Goal: Communication & Community: Share content

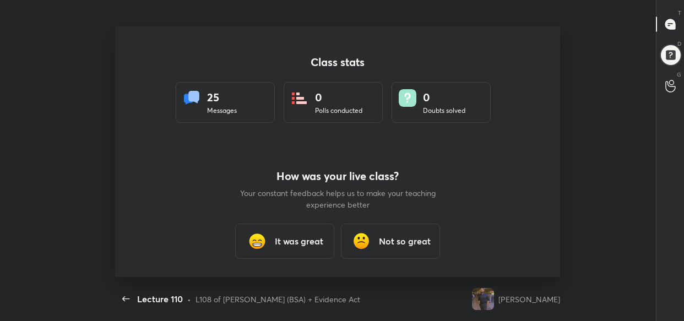
scroll to position [4, 0]
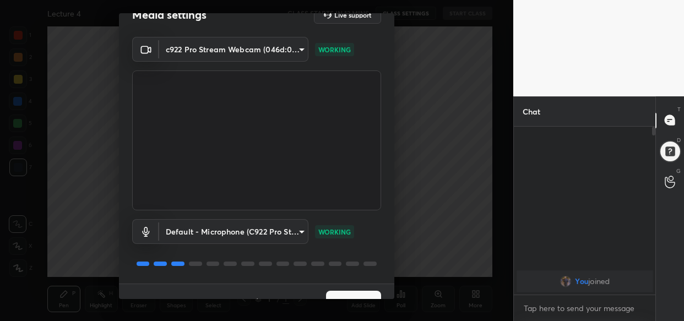
scroll to position [40, 0]
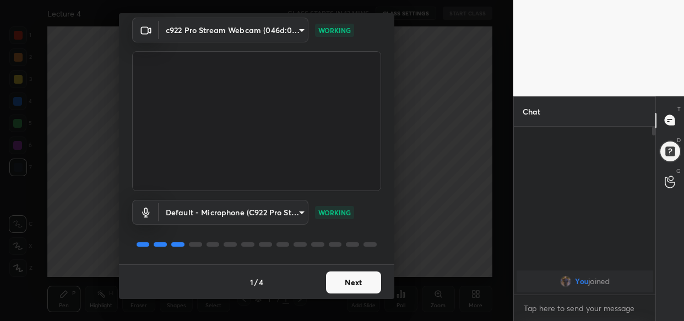
click at [360, 278] on button "Next" at bounding box center [353, 283] width 55 height 22
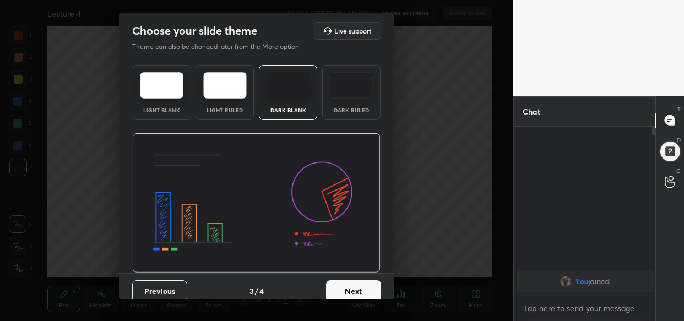
click at [366, 287] on button "Next" at bounding box center [353, 291] width 55 height 22
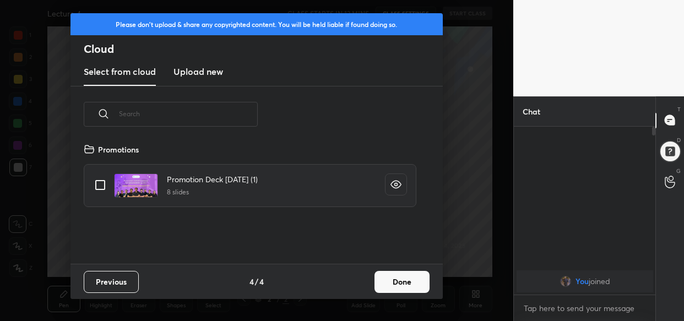
scroll to position [121, 353]
click at [195, 72] on h3 "Upload new" at bounding box center [199, 71] width 50 height 13
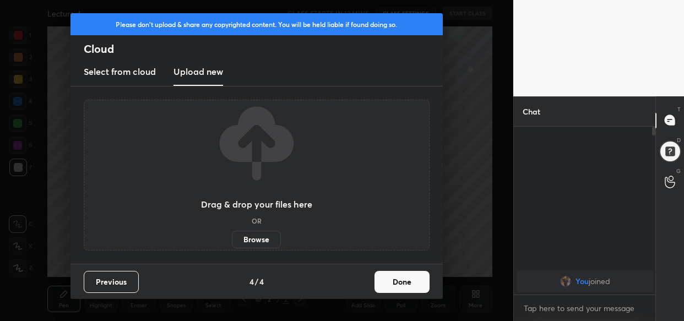
click at [262, 238] on label "Browse" at bounding box center [256, 240] width 49 height 18
click at [232, 238] on input "Browse" at bounding box center [232, 240] width 0 height 18
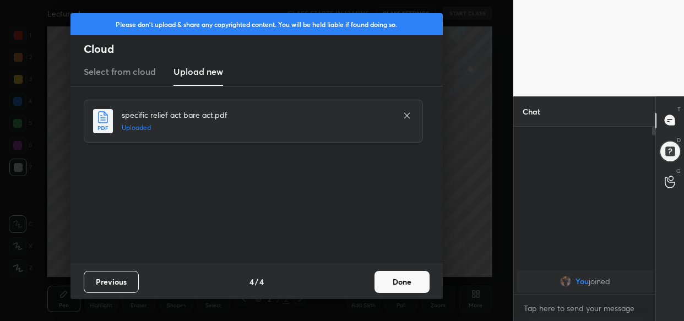
click at [411, 281] on button "Done" at bounding box center [402, 282] width 55 height 22
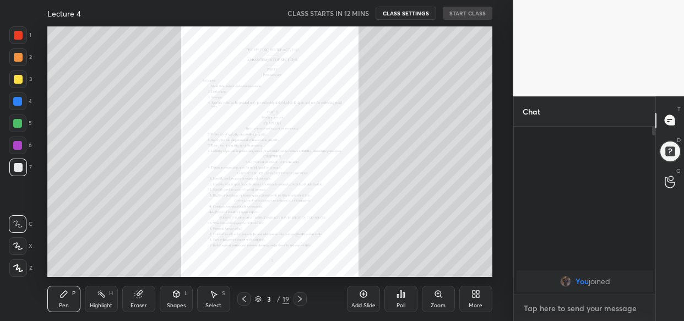
click at [550, 305] on textarea at bounding box center [585, 309] width 124 height 18
paste textarea "[URL][DOMAIN_NAME]"
type textarea "[URL][DOMAIN_NAME]"
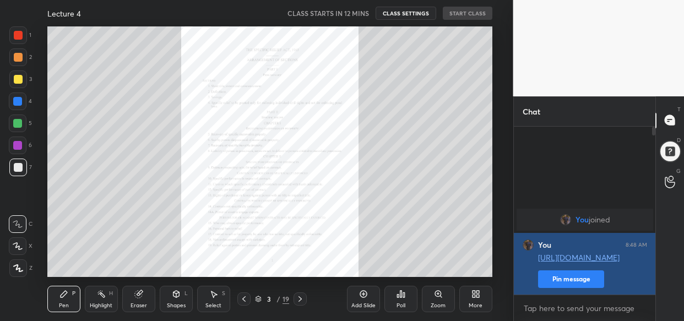
click at [577, 270] on button "Pin message" at bounding box center [571, 279] width 66 height 18
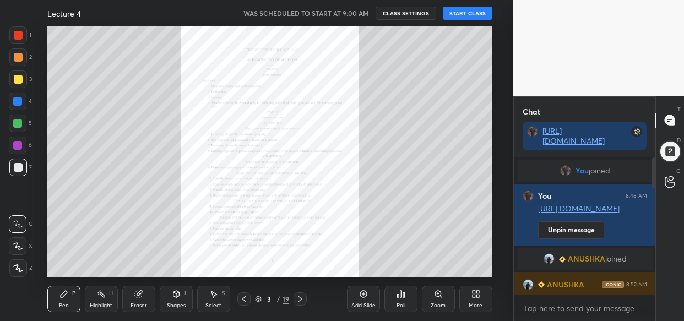
click at [472, 9] on button "START CLASS" at bounding box center [468, 13] width 50 height 13
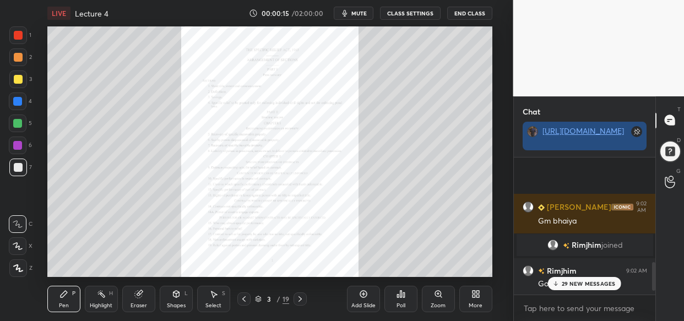
scroll to position [731, 0]
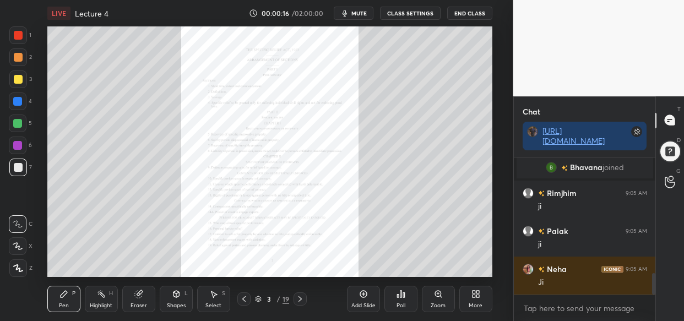
click at [364, 9] on span "mute" at bounding box center [358, 13] width 15 height 8
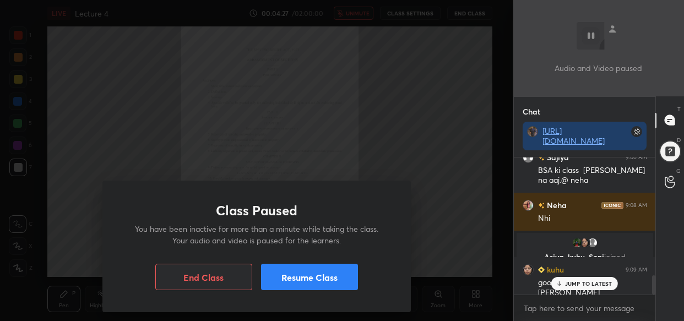
scroll to position [876, 0]
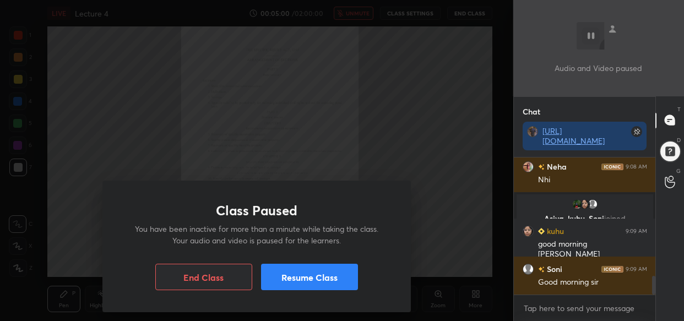
click at [322, 270] on button "Resume Class" at bounding box center [309, 277] width 97 height 26
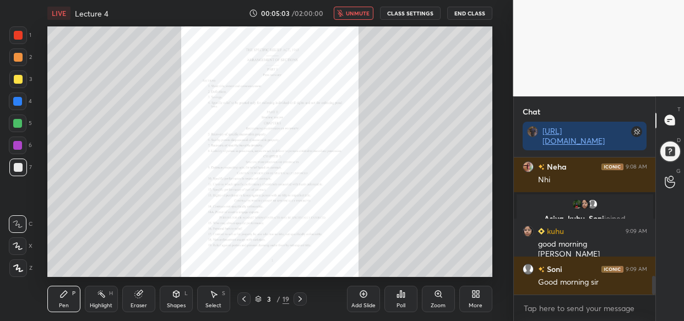
click at [356, 9] on span "unmute" at bounding box center [358, 13] width 24 height 8
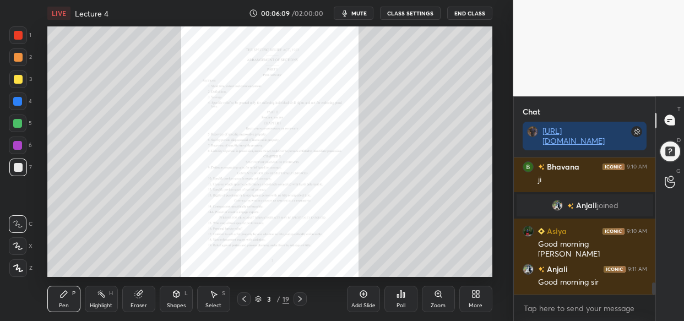
scroll to position [1404, 0]
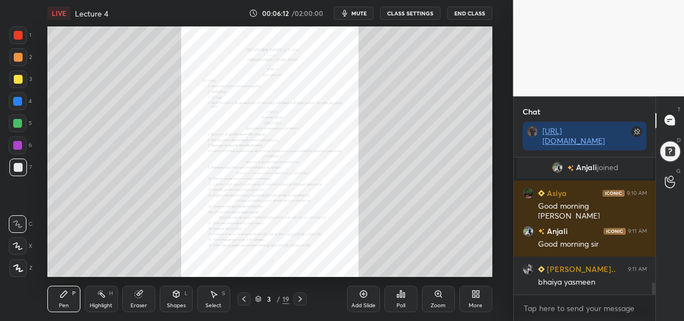
click at [16, 80] on div at bounding box center [18, 79] width 9 height 9
click at [14, 272] on icon at bounding box center [18, 268] width 10 height 8
click at [16, 79] on div at bounding box center [18, 79] width 9 height 9
click at [17, 269] on icon at bounding box center [18, 268] width 9 height 7
click at [10, 72] on div at bounding box center [18, 80] width 18 height 18
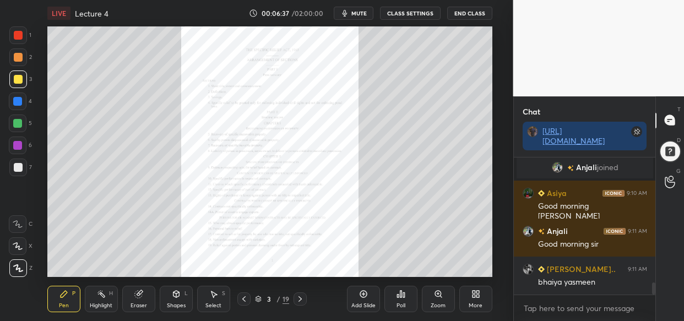
scroll to position [1442, 0]
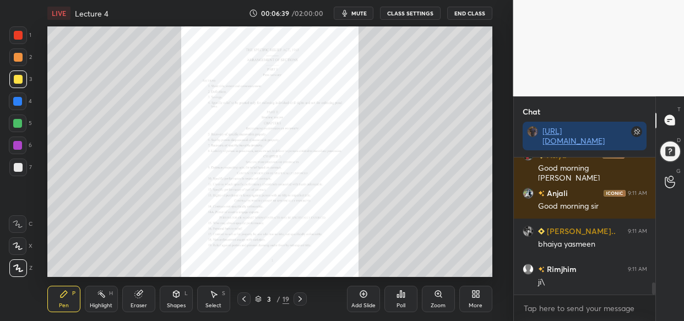
click at [14, 269] on icon at bounding box center [18, 268] width 10 height 8
click at [15, 81] on div at bounding box center [18, 79] width 9 height 9
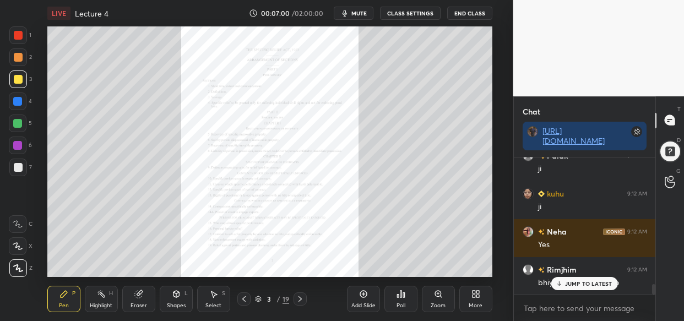
scroll to position [1670, 0]
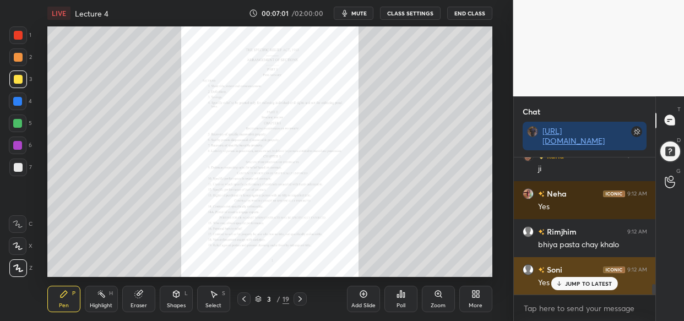
drag, startPoint x: 590, startPoint y: 288, endPoint x: 585, endPoint y: 289, distance: 5.6
click at [589, 288] on div "JUMP TO LATEST" at bounding box center [584, 283] width 66 height 13
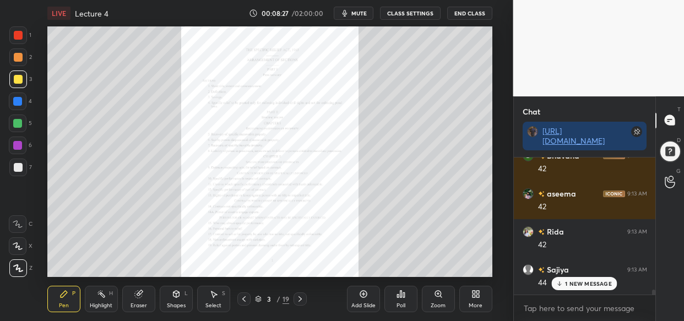
scroll to position [3619, 0]
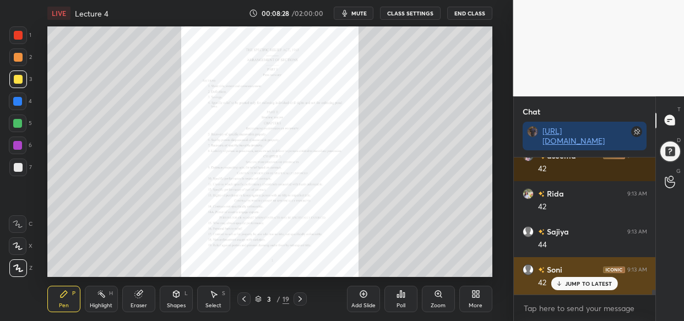
drag, startPoint x: 588, startPoint y: 290, endPoint x: 572, endPoint y: 291, distance: 16.5
click at [587, 290] on div "Soni 9:13 AM 42" at bounding box center [585, 276] width 142 height 38
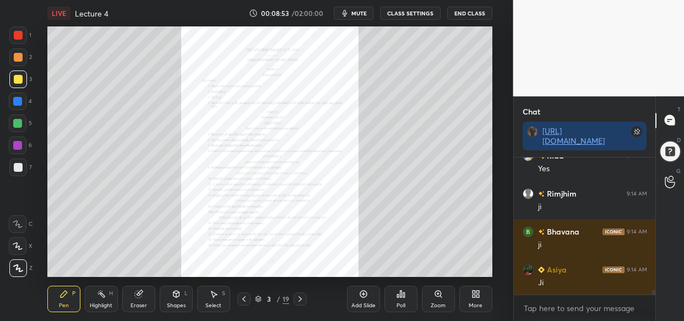
scroll to position [4379, 0]
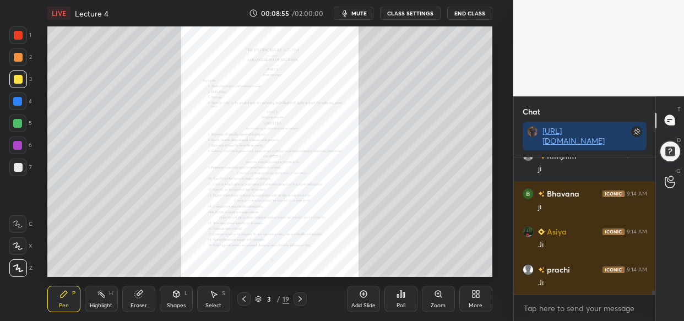
click at [468, 236] on div "LIVE Lecture 4 00:08:55 / 02:00:00 mute CLASS SETTINGS End Class Setting up you…" at bounding box center [269, 160] width 469 height 321
drag, startPoint x: 411, startPoint y: 268, endPoint x: 441, endPoint y: 268, distance: 29.7
click at [441, 268] on div "LIVE Lecture 4 00:08:55 / 02:00:00 mute CLASS SETTINGS End Class Setting up you…" at bounding box center [269, 160] width 469 height 321
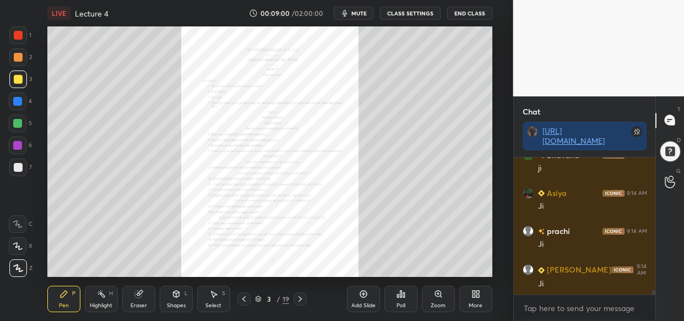
click at [473, 263] on div "LIVE Lecture 4 00:09:00 / 02:00:00 mute CLASS SETTINGS End Class Setting up you…" at bounding box center [269, 160] width 469 height 321
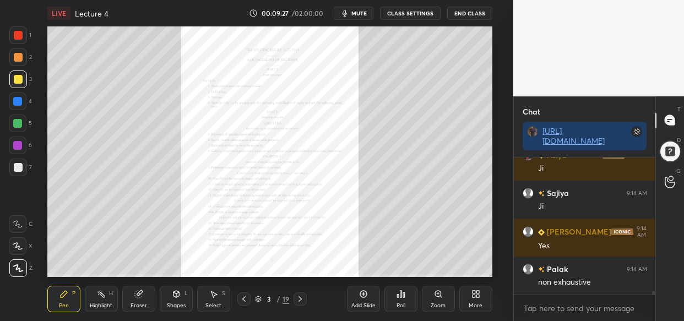
scroll to position [4779, 0]
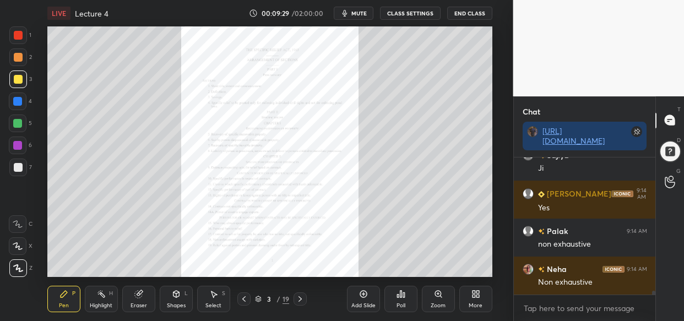
drag, startPoint x: 368, startPoint y: 301, endPoint x: 356, endPoint y: 308, distance: 14.4
click at [366, 302] on div "Add Slide" at bounding box center [363, 299] width 33 height 26
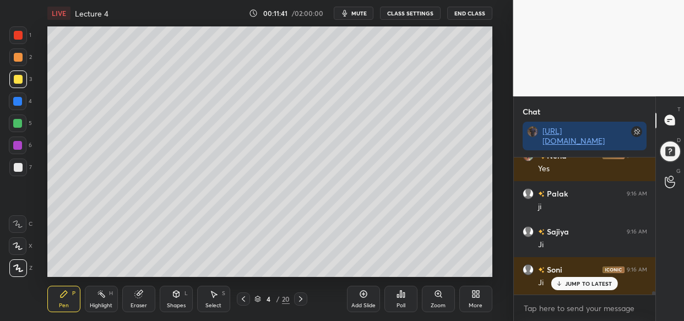
scroll to position [6060, 0]
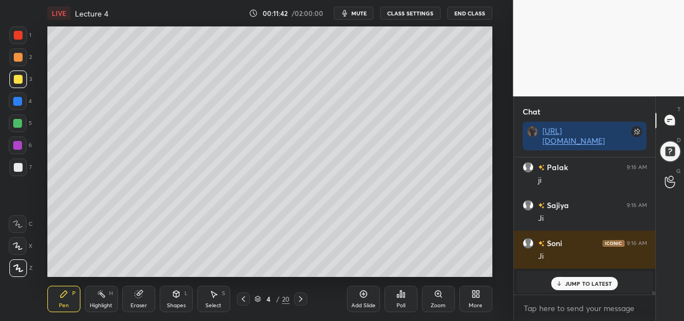
click at [593, 285] on p "JUMP TO LATEST" at bounding box center [588, 283] width 47 height 7
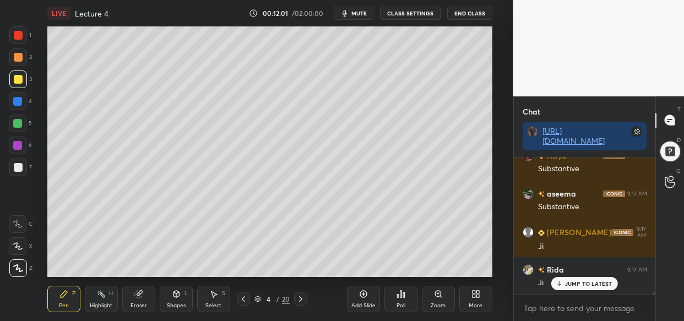
scroll to position [6364, 0]
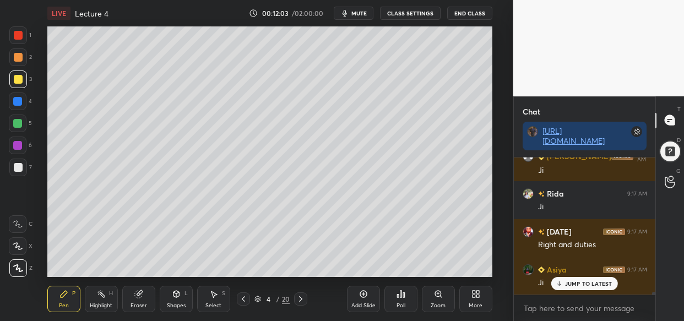
click at [586, 285] on p "JUMP TO LATEST" at bounding box center [588, 283] width 47 height 7
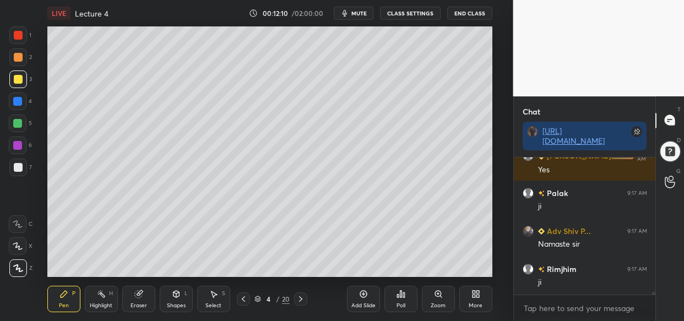
scroll to position [6592, 0]
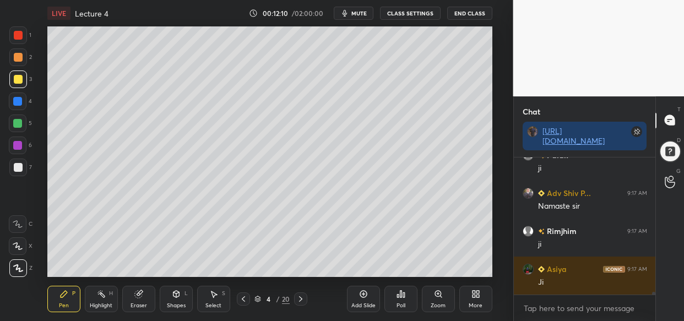
click at [189, 278] on div "LIVE Lecture 4 00:12:10 / 02:00:00 mute CLASS SETTINGS End Class Setting up you…" at bounding box center [269, 160] width 469 height 321
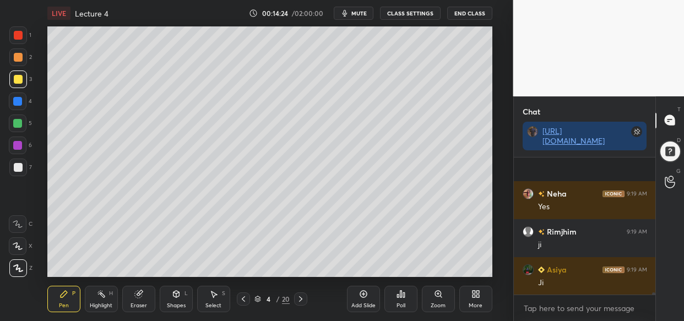
scroll to position [8455, 0]
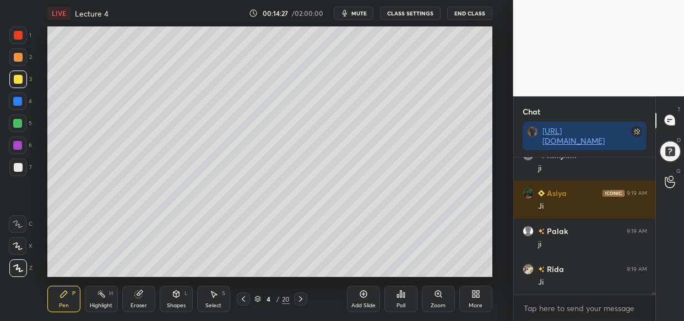
click at [368, 295] on div "Add Slide" at bounding box center [363, 299] width 33 height 26
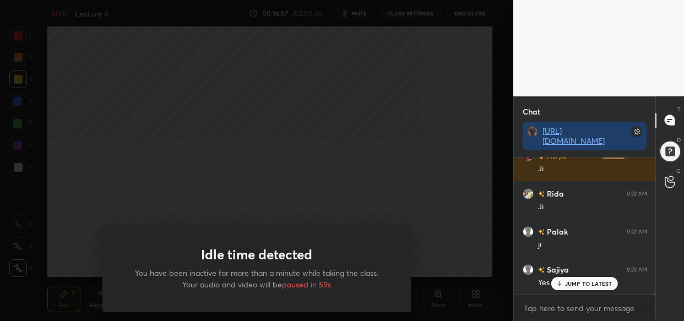
click at [468, 129] on div "Idle time detected You have been inactive for more than a minute while taking t…" at bounding box center [256, 160] width 513 height 321
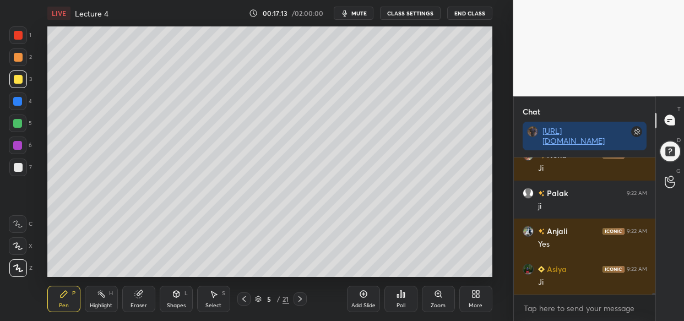
scroll to position [10680, 0]
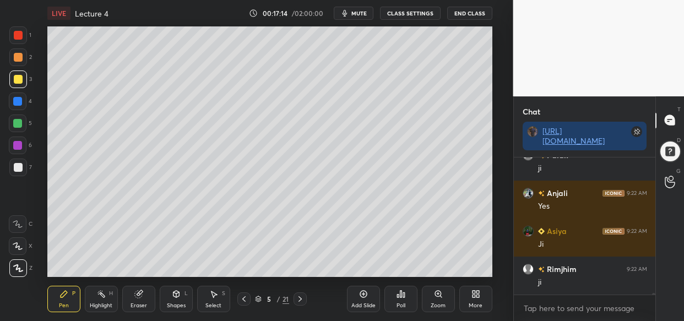
click at [364, 301] on div "Add Slide" at bounding box center [363, 299] width 33 height 26
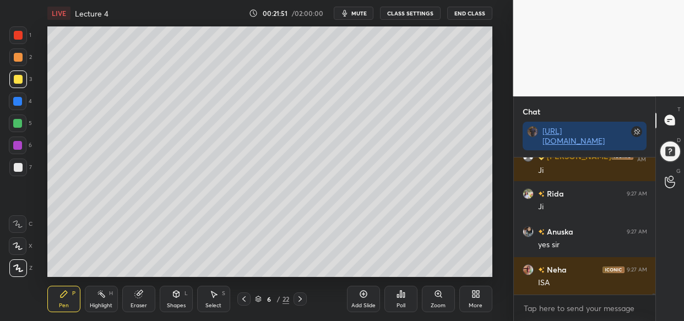
scroll to position [16058, 0]
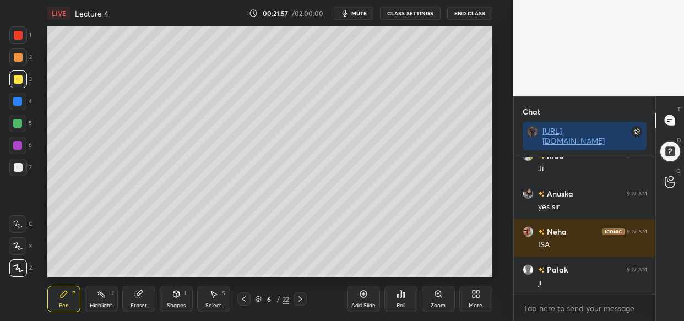
click at [355, 305] on div "Add Slide" at bounding box center [363, 299] width 33 height 26
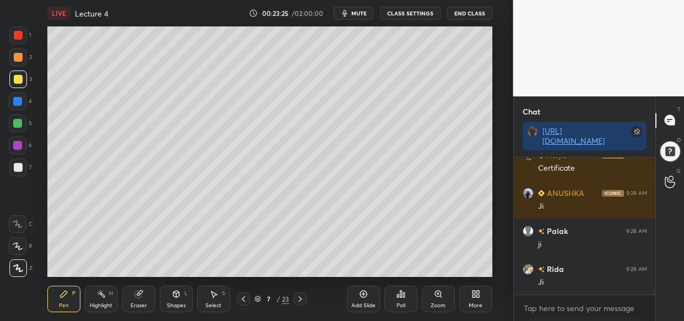
scroll to position [17105, 0]
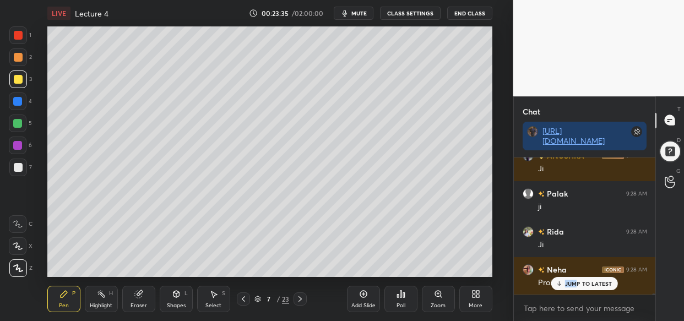
click at [574, 276] on div "Probate" at bounding box center [592, 281] width 109 height 13
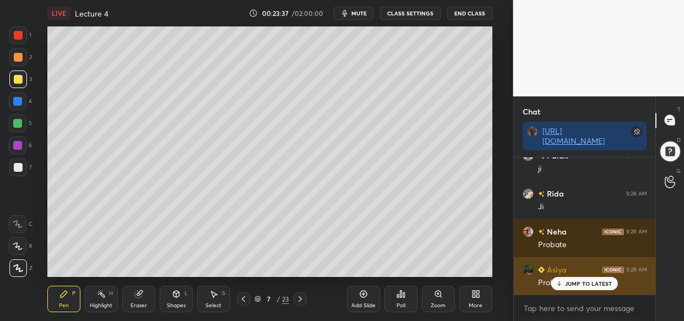
drag, startPoint x: 575, startPoint y: 283, endPoint x: 537, endPoint y: 289, distance: 39.1
click at [574, 283] on p "JUMP TO LATEST" at bounding box center [588, 283] width 47 height 7
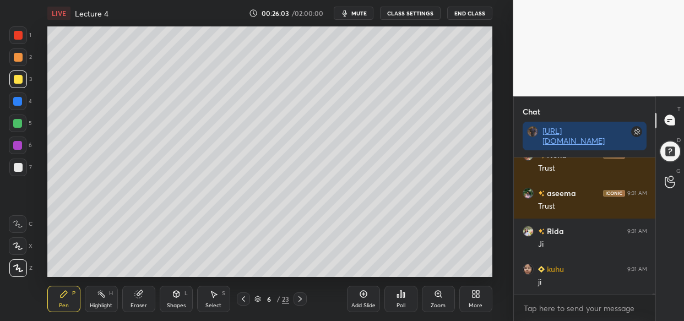
scroll to position [19121, 0]
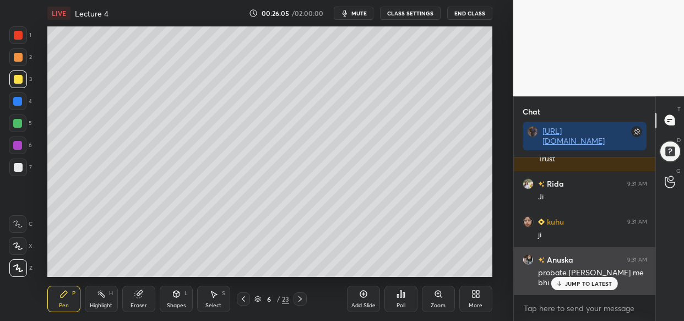
click at [572, 281] on p "JUMP TO LATEST" at bounding box center [588, 283] width 47 height 7
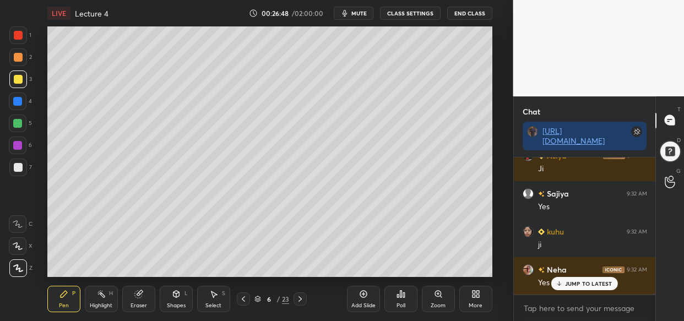
scroll to position [19577, 0]
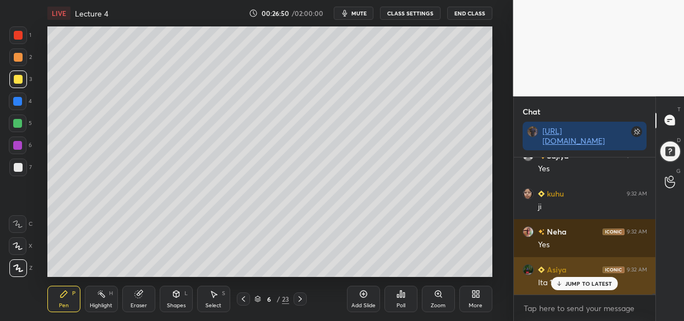
click at [570, 286] on p "JUMP TO LATEST" at bounding box center [588, 283] width 47 height 7
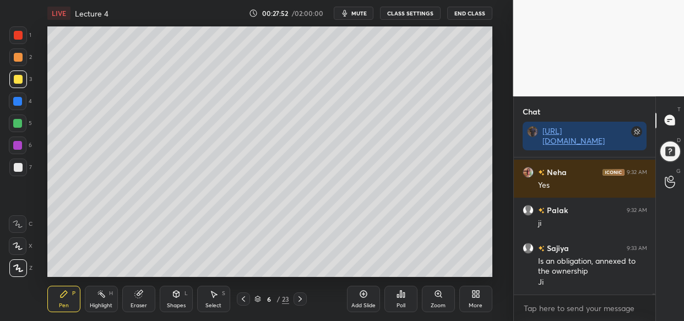
scroll to position [20418, 0]
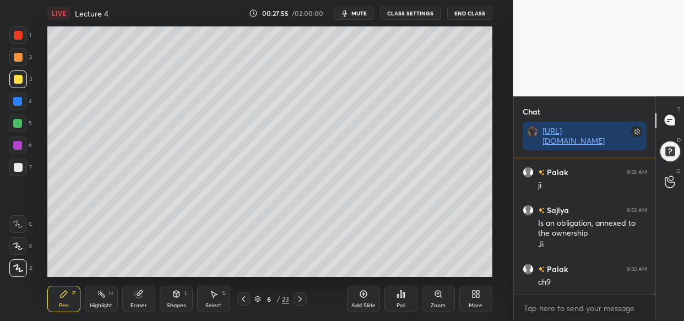
click at [418, 276] on div "LIVE Lecture 4 00:27:55 / 02:00:00 mute CLASS SETTINGS End Class Setting up you…" at bounding box center [269, 160] width 469 height 321
click at [435, 274] on div "LIVE Lecture 4 00:27:55 / 02:00:00 mute CLASS SETTINGS End Class Setting up you…" at bounding box center [269, 160] width 469 height 321
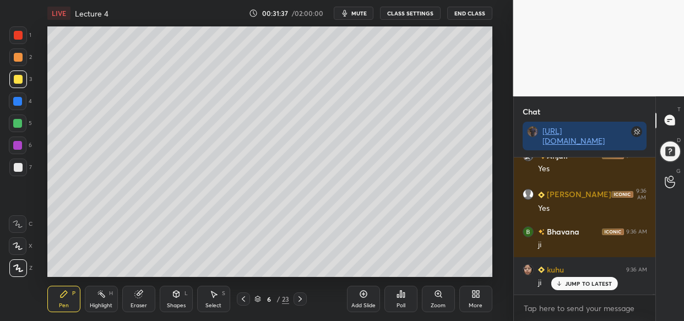
scroll to position [24391, 0]
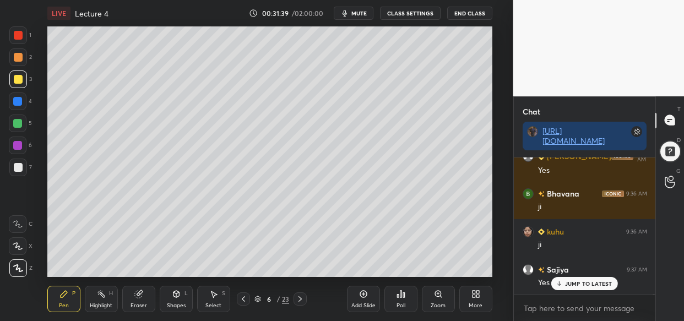
click at [360, 296] on icon at bounding box center [363, 294] width 9 height 9
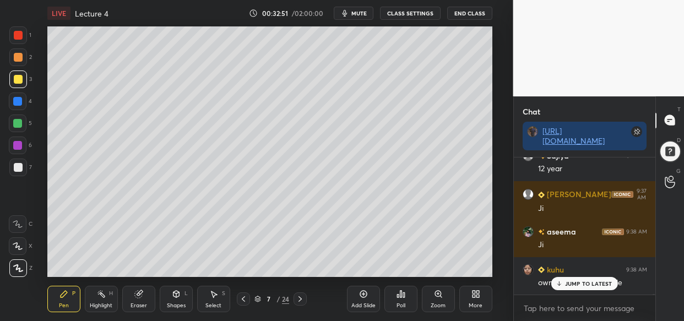
scroll to position [25189, 0]
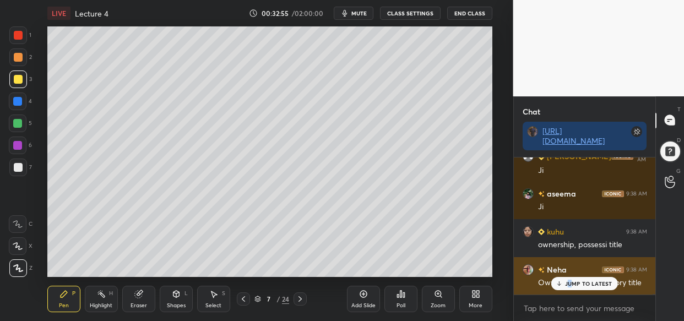
drag, startPoint x: 571, startPoint y: 283, endPoint x: 551, endPoint y: 290, distance: 21.1
click at [568, 283] on p "JUMP TO LATEST" at bounding box center [588, 283] width 47 height 7
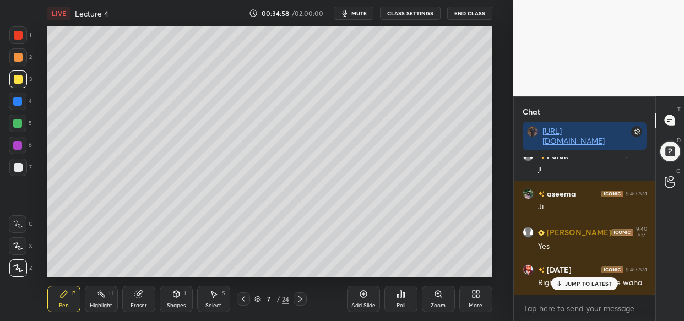
scroll to position [27008, 0]
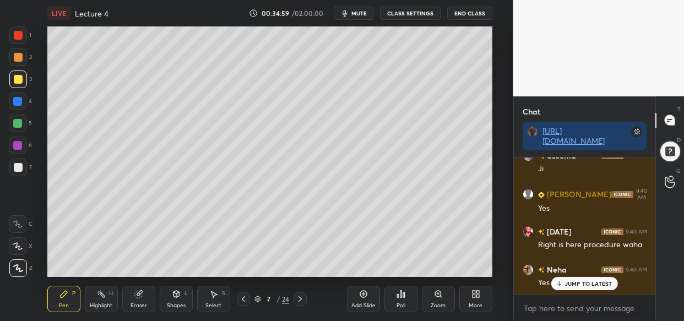
click at [597, 286] on p "JUMP TO LATEST" at bounding box center [588, 283] width 47 height 7
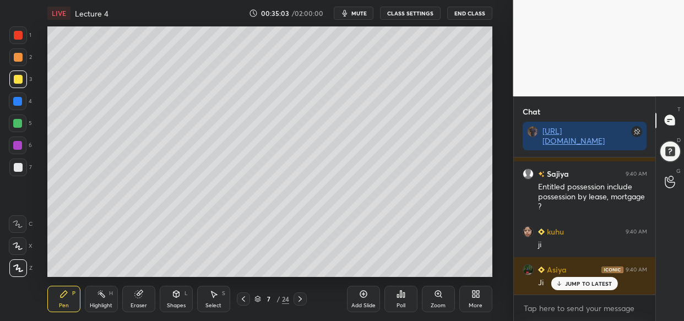
scroll to position [27332, 0]
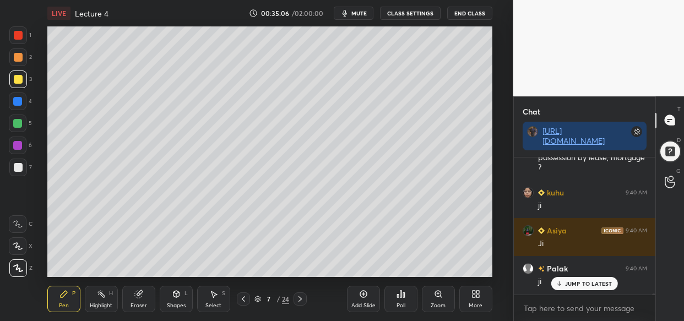
click at [589, 284] on p "JUMP TO LATEST" at bounding box center [588, 283] width 47 height 7
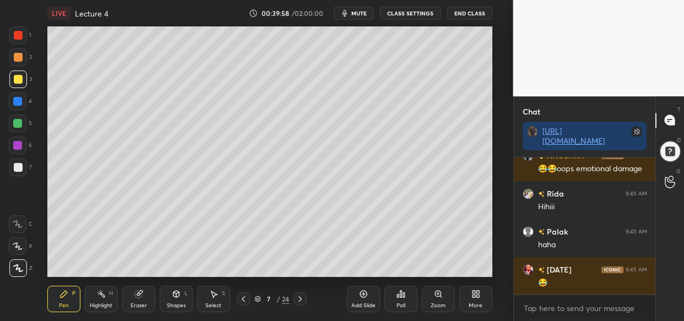
scroll to position [31871, 0]
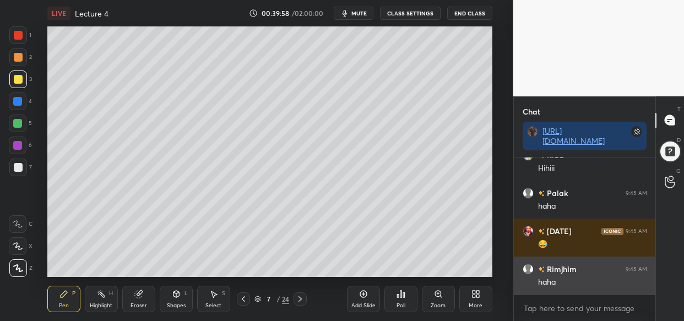
click at [579, 281] on div "haha" at bounding box center [592, 282] width 109 height 11
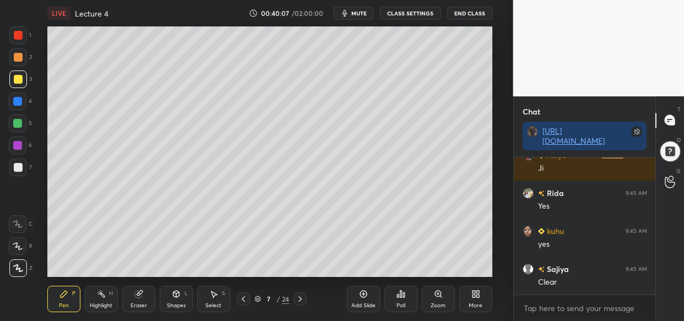
scroll to position [32289, 0]
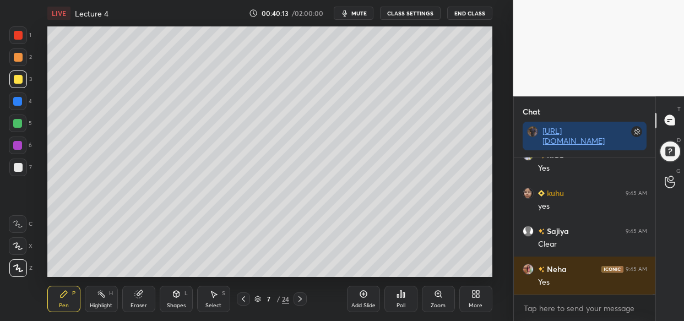
click at [368, 303] on div "Add Slide" at bounding box center [363, 306] width 24 height 6
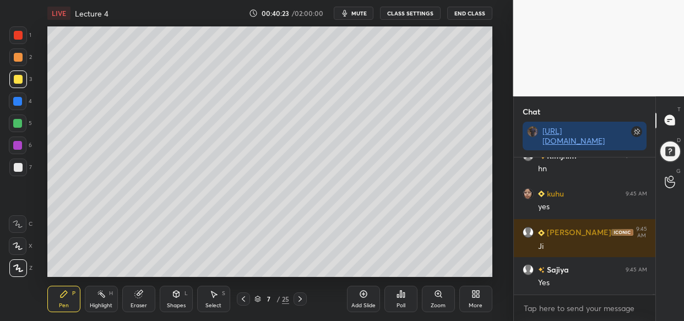
scroll to position [32631, 0]
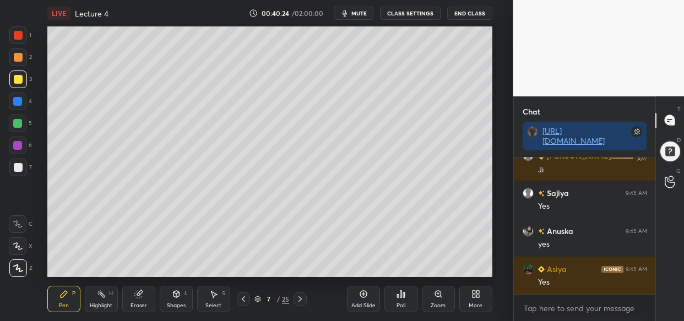
click at [360, 303] on div "Add Slide" at bounding box center [363, 306] width 24 height 6
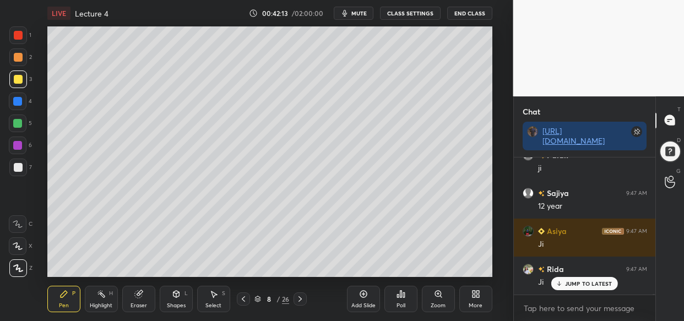
scroll to position [34940, 0]
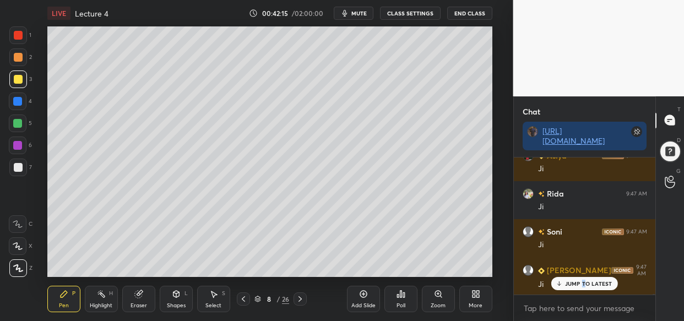
drag, startPoint x: 582, startPoint y: 283, endPoint x: 559, endPoint y: 294, distance: 26.1
click at [584, 285] on p "JUMP TO LATEST" at bounding box center [588, 283] width 47 height 7
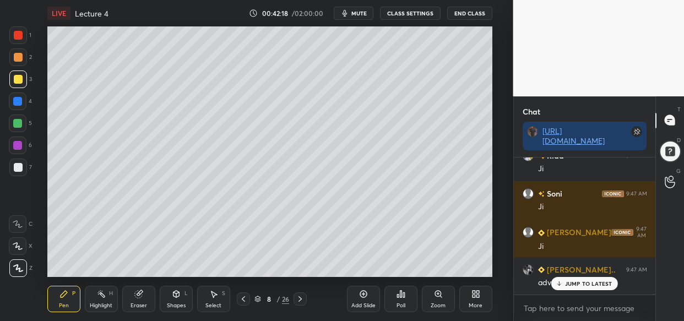
drag, startPoint x: 600, startPoint y: 283, endPoint x: 575, endPoint y: 290, distance: 26.3
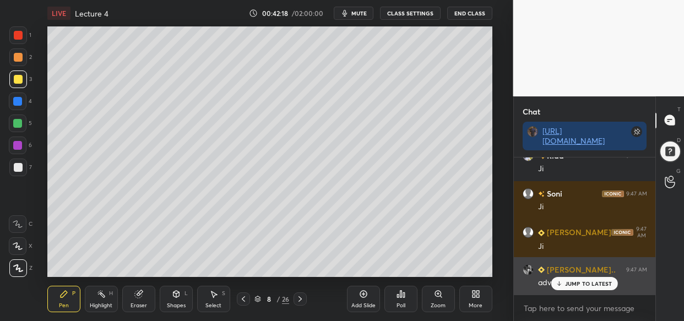
click at [600, 283] on p "JUMP TO LATEST" at bounding box center [588, 283] width 47 height 7
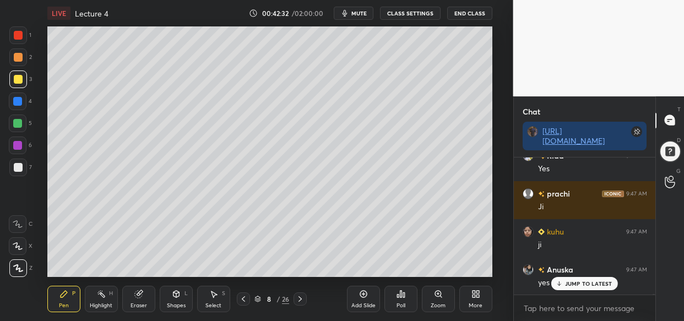
scroll to position [35473, 0]
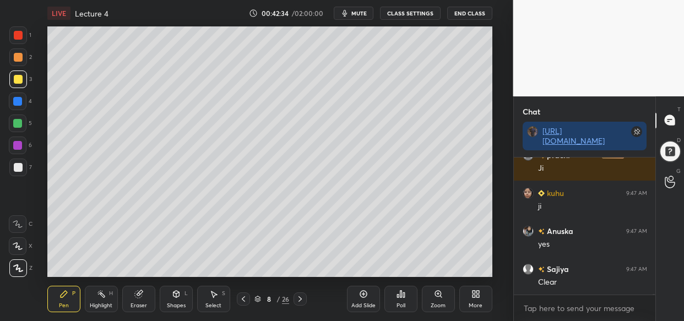
click at [364, 304] on div "Add Slide" at bounding box center [363, 306] width 24 height 6
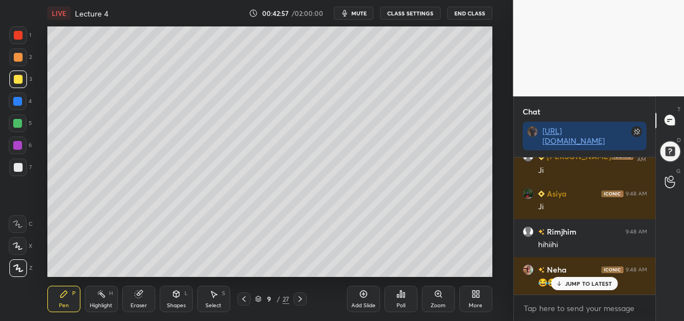
scroll to position [35700, 0]
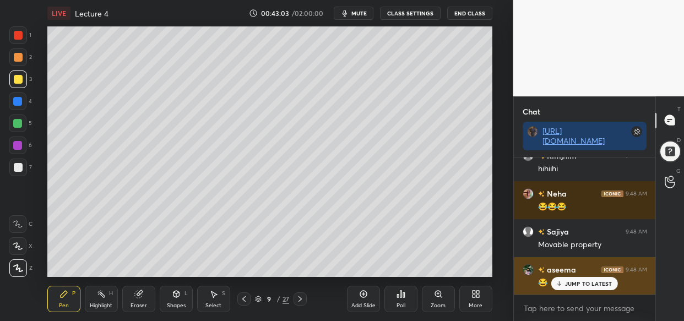
click at [603, 284] on p "JUMP TO LATEST" at bounding box center [588, 283] width 47 height 7
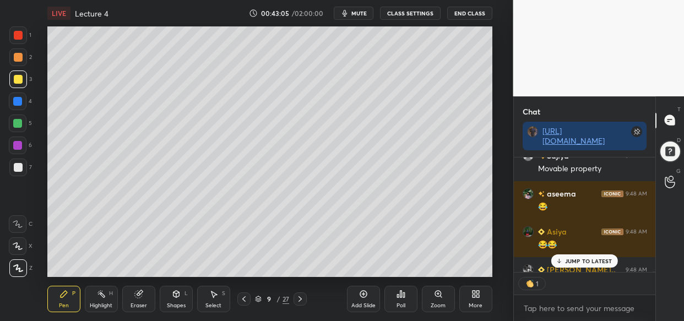
scroll to position [35875, 0]
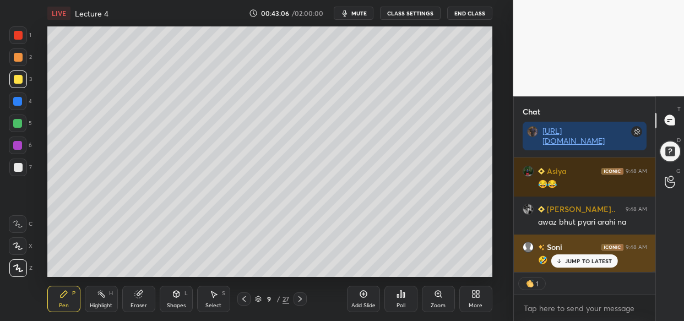
drag, startPoint x: 578, startPoint y: 258, endPoint x: 543, endPoint y: 269, distance: 36.8
click at [576, 258] on p "JUMP TO LATEST" at bounding box center [588, 261] width 47 height 7
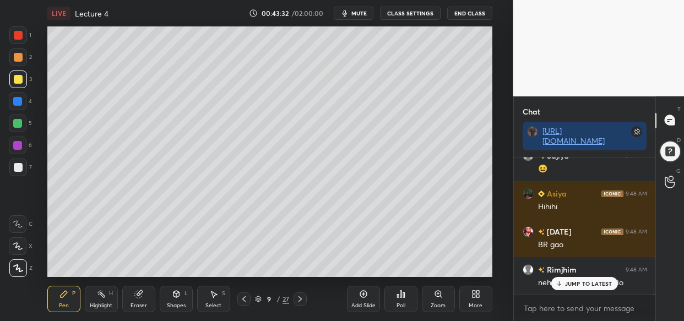
scroll to position [36080, 0]
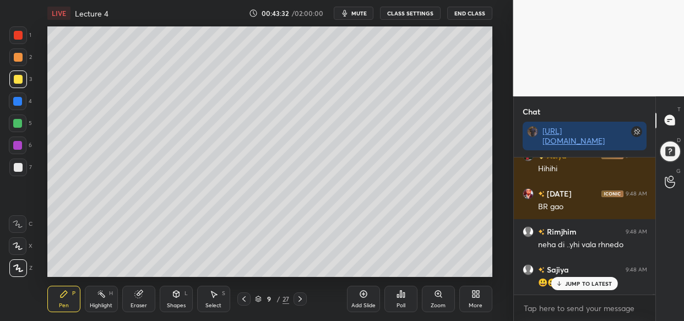
click at [589, 286] on p "JUMP TO LATEST" at bounding box center [588, 283] width 47 height 7
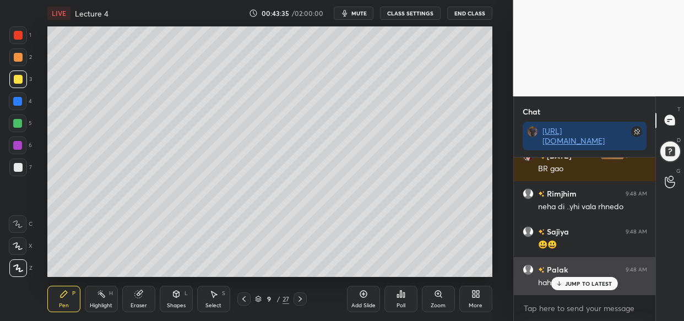
click at [587, 287] on div "JUMP TO LATEST" at bounding box center [584, 283] width 66 height 13
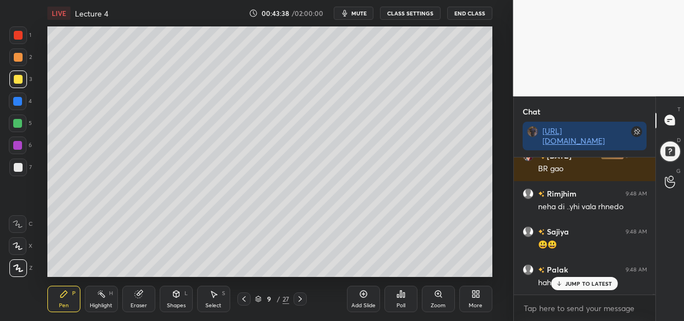
scroll to position [36156, 0]
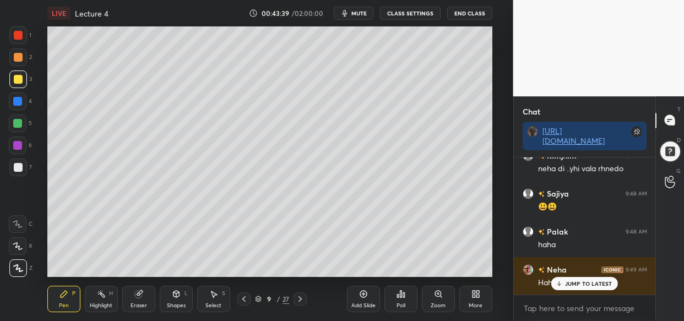
click at [599, 281] on p "JUMP TO LATEST" at bounding box center [588, 283] width 47 height 7
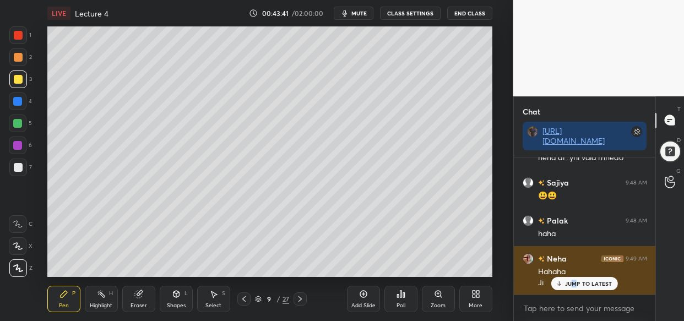
click at [576, 280] on div "JUMP TO LATEST" at bounding box center [584, 283] width 66 height 13
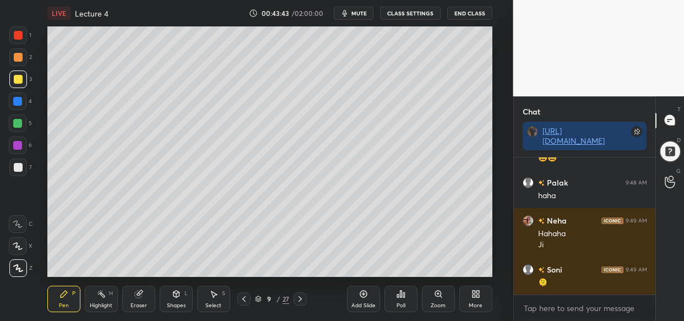
scroll to position [36244, 0]
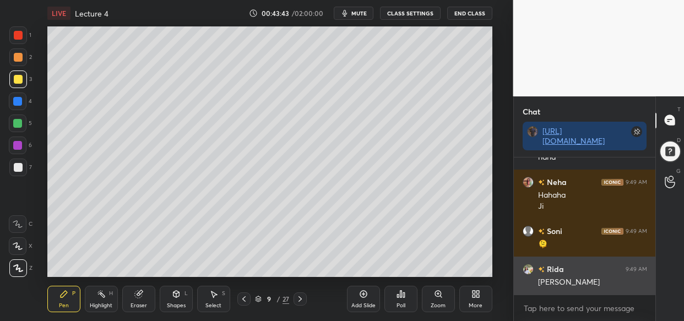
click at [582, 286] on div "[PERSON_NAME]" at bounding box center [592, 282] width 109 height 11
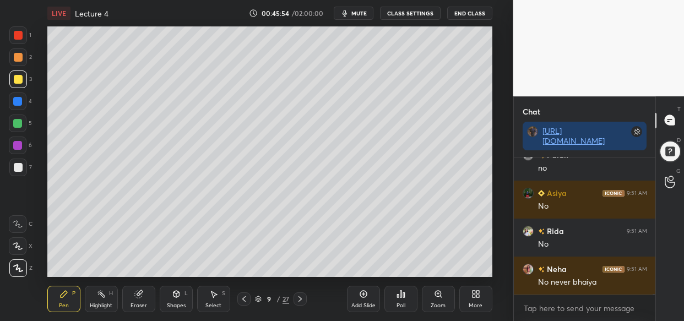
scroll to position [37954, 0]
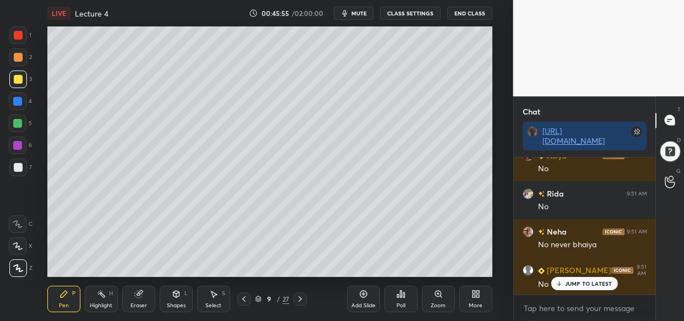
click at [584, 286] on p "JUMP TO LATEST" at bounding box center [588, 283] width 47 height 7
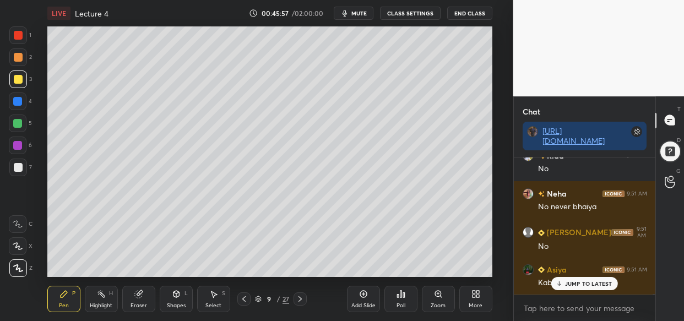
scroll to position [38030, 0]
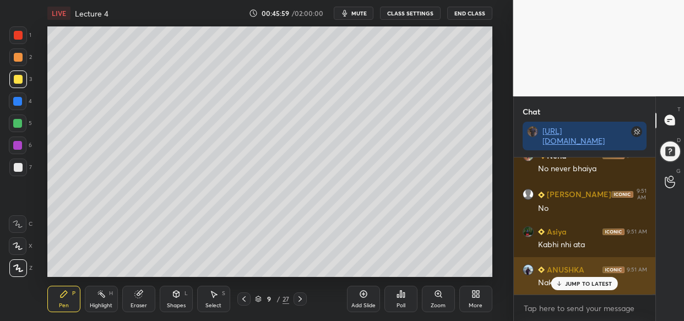
click at [592, 286] on div "JUMP TO LATEST" at bounding box center [584, 283] width 66 height 13
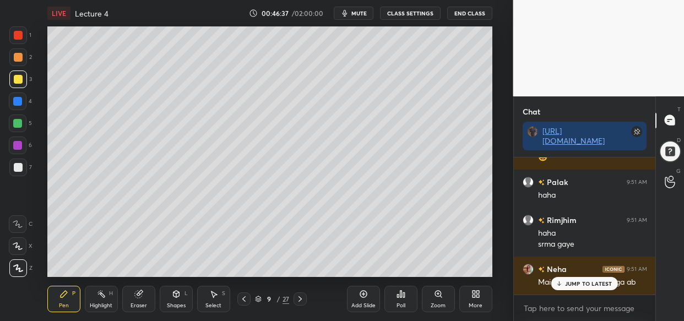
scroll to position [38327, 0]
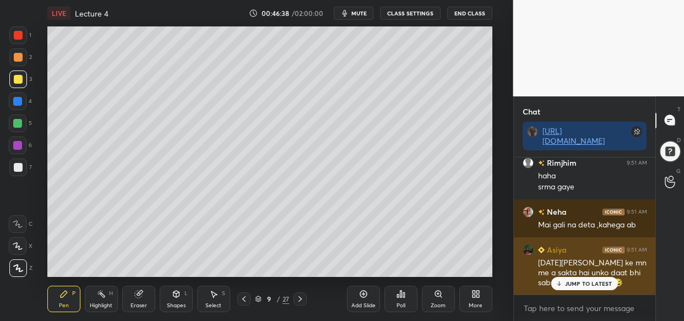
click at [582, 281] on p "JUMP TO LATEST" at bounding box center [588, 283] width 47 height 7
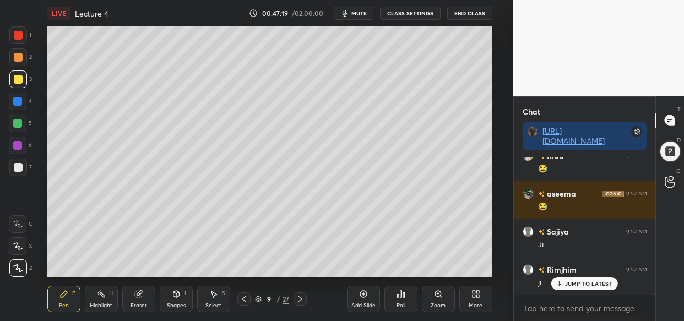
scroll to position [38631, 0]
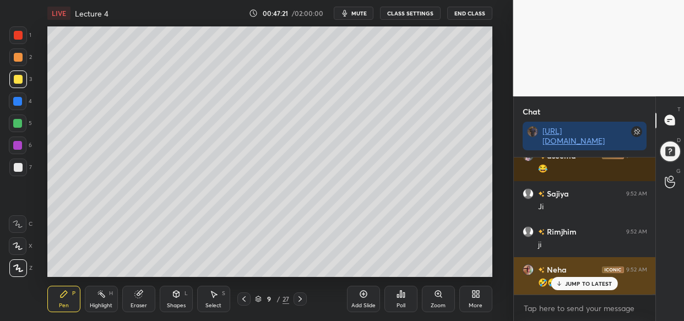
click at [578, 279] on div "JUMP TO LATEST" at bounding box center [584, 283] width 66 height 13
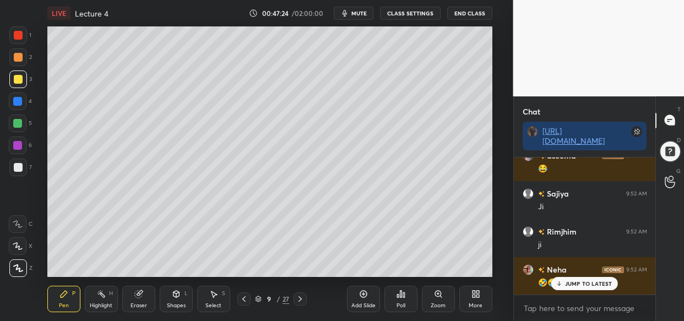
scroll to position [38669, 0]
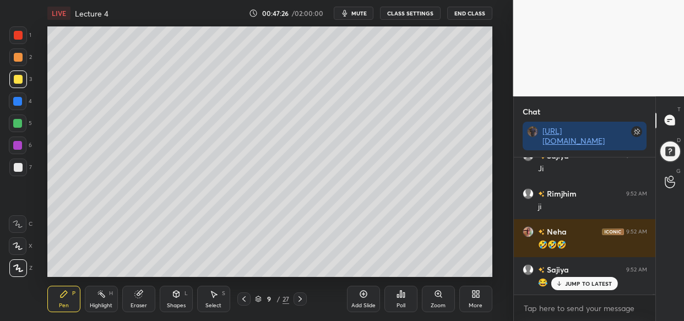
drag, startPoint x: 582, startPoint y: 290, endPoint x: 568, endPoint y: 289, distance: 13.9
click at [580, 288] on div "Neha 9:51 AM 😅 Palak 9:51 AM haha [PERSON_NAME] 9:51 AM haha srma gaye Neha 9:5…" at bounding box center [585, 226] width 142 height 137
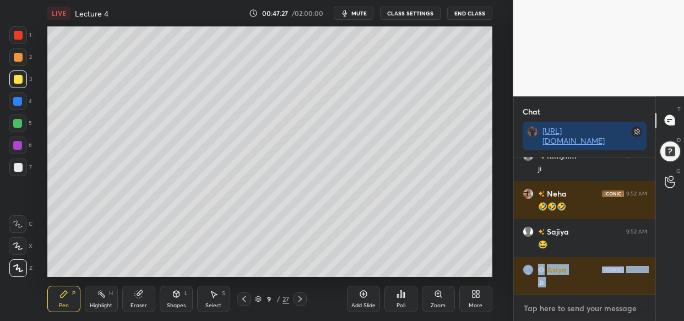
click at [555, 311] on textarea at bounding box center [585, 309] width 124 height 18
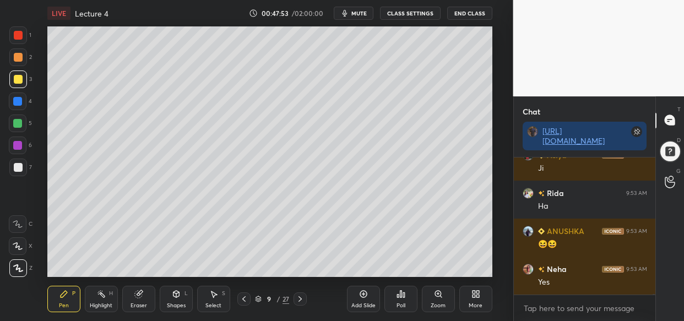
scroll to position [38935, 0]
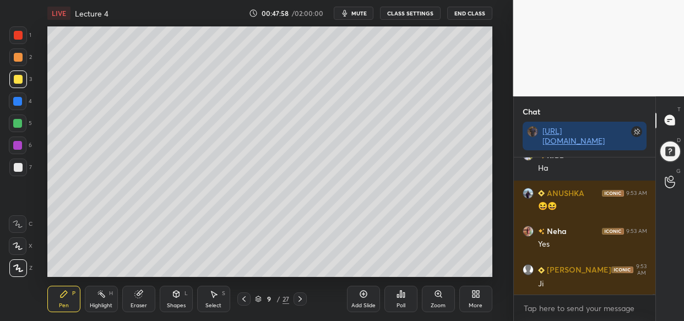
click at [476, 247] on div "LIVE Lecture 4 00:47:58 / 02:00:00 mute CLASS SETTINGS End Class Setting up you…" at bounding box center [269, 160] width 469 height 321
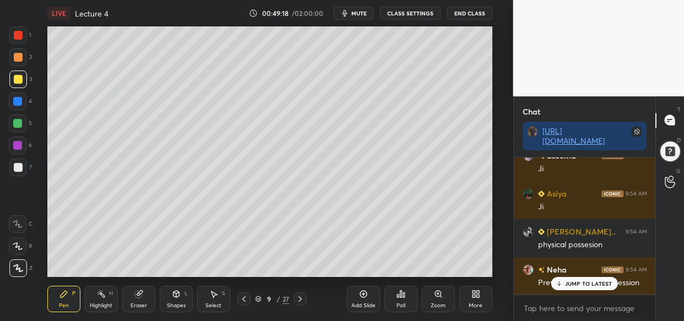
scroll to position [40162, 0]
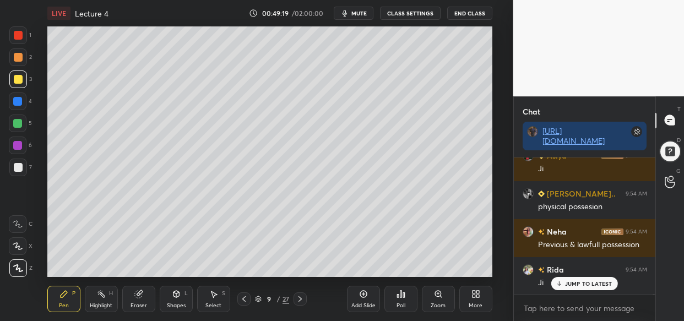
drag, startPoint x: 584, startPoint y: 278, endPoint x: 578, endPoint y: 280, distance: 6.2
click at [583, 278] on div "JUMP TO LATEST" at bounding box center [584, 283] width 66 height 13
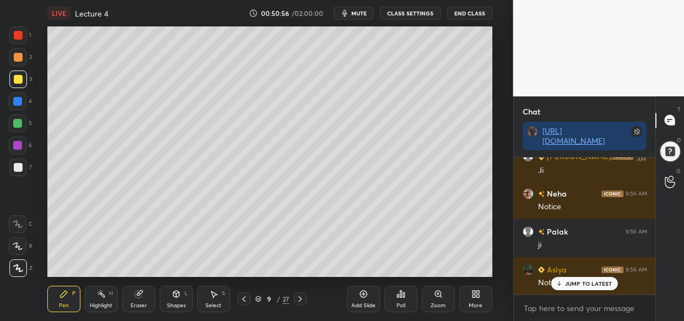
scroll to position [41389, 0]
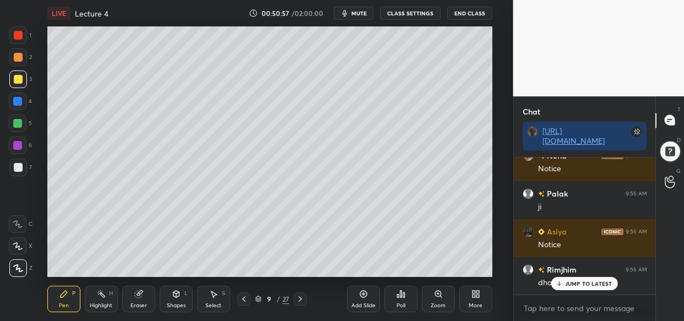
click at [137, 294] on div "Eraser" at bounding box center [138, 299] width 33 height 26
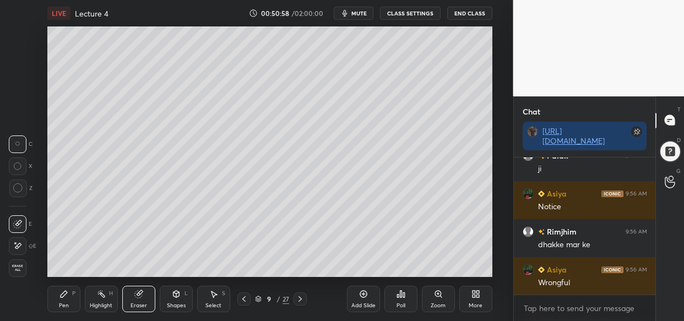
scroll to position [41466, 0]
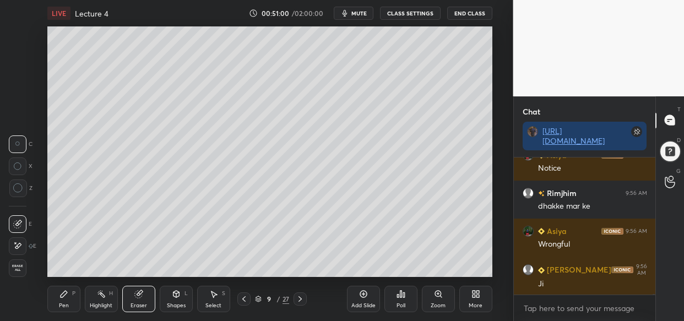
drag, startPoint x: 66, startPoint y: 296, endPoint x: 73, endPoint y: 299, distance: 8.4
click at [67, 296] on icon at bounding box center [63, 294] width 9 height 9
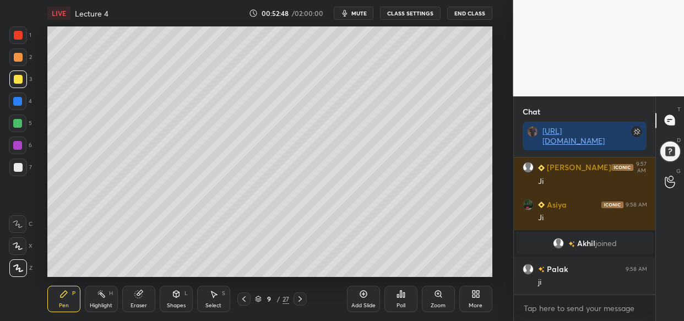
scroll to position [30936, 0]
click at [596, 281] on p "JUMP TO LATEST" at bounding box center [588, 283] width 47 height 7
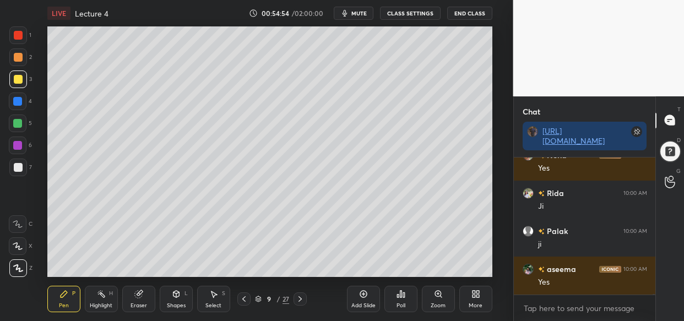
scroll to position [32404, 0]
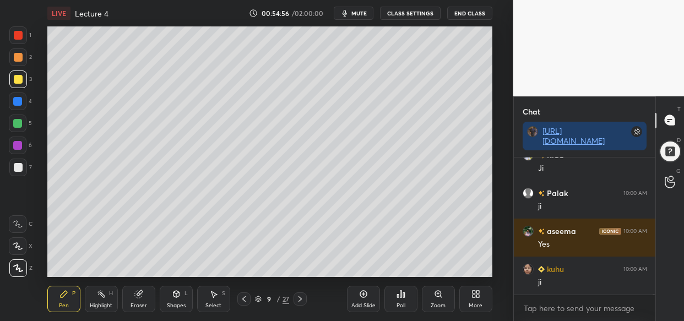
click at [358, 298] on div "Add Slide" at bounding box center [363, 299] width 33 height 26
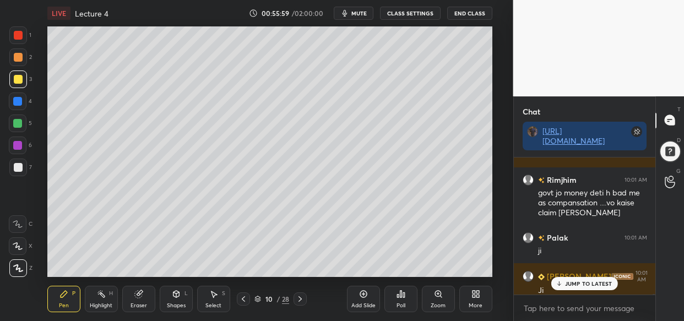
scroll to position [33340, 0]
click at [594, 284] on p "JUMP TO LATEST" at bounding box center [588, 283] width 47 height 7
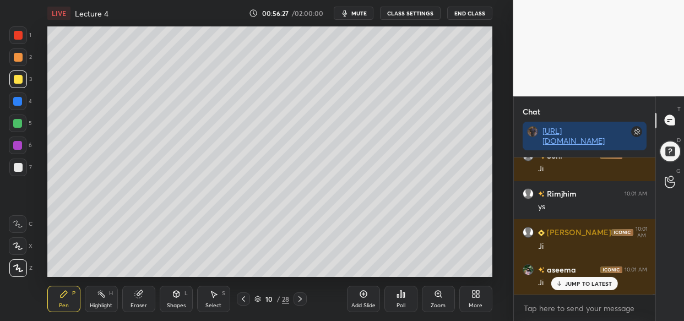
scroll to position [33574, 0]
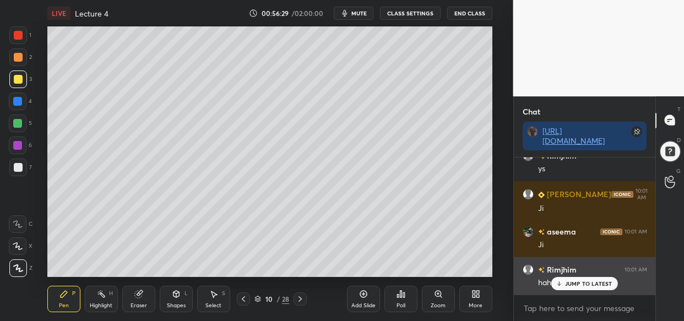
click at [578, 285] on p "JUMP TO LATEST" at bounding box center [588, 283] width 47 height 7
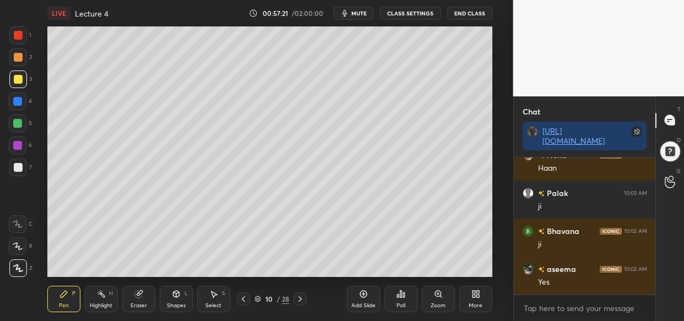
scroll to position [34676, 0]
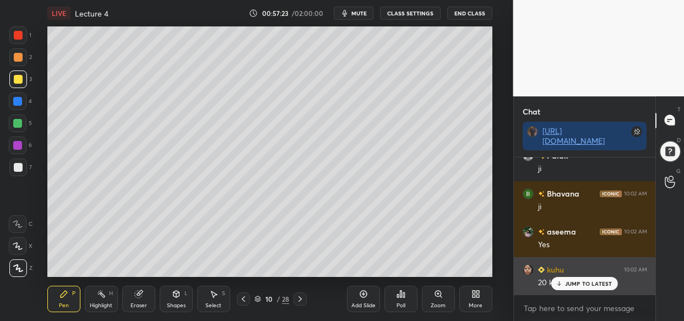
drag, startPoint x: 582, startPoint y: 280, endPoint x: 543, endPoint y: 277, distance: 39.2
click at [580, 280] on p "JUMP TO LATEST" at bounding box center [588, 283] width 47 height 7
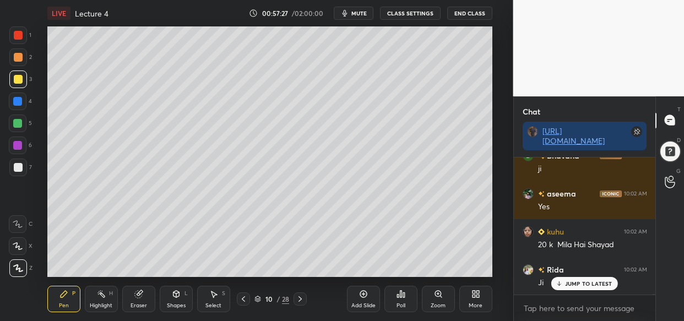
scroll to position [34752, 0]
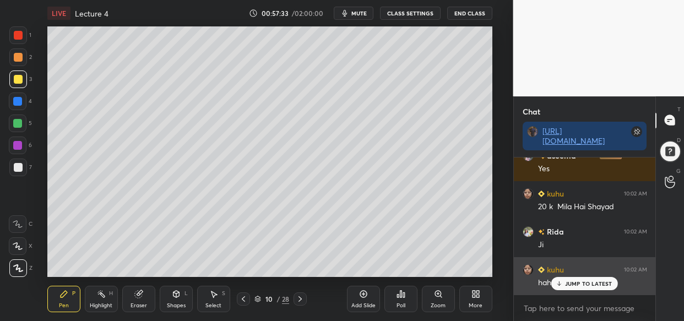
click at [579, 282] on p "JUMP TO LATEST" at bounding box center [588, 283] width 47 height 7
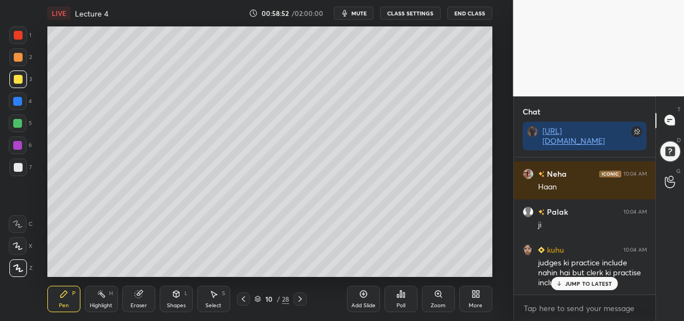
scroll to position [35656, 0]
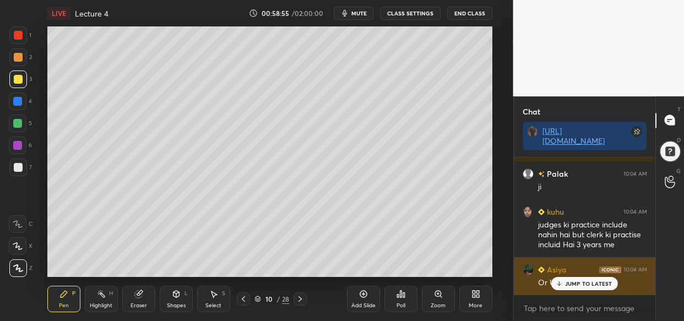
click at [589, 280] on div "JUMP TO LATEST" at bounding box center [584, 283] width 66 height 13
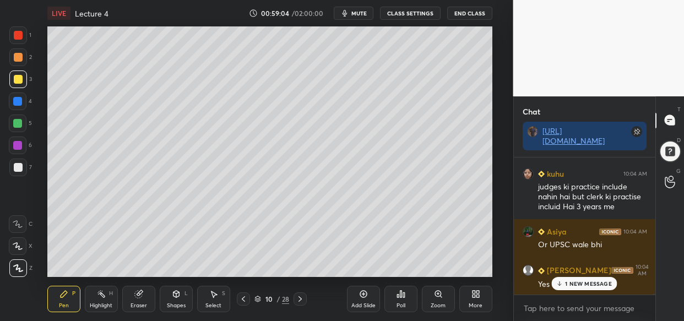
scroll to position [35732, 0]
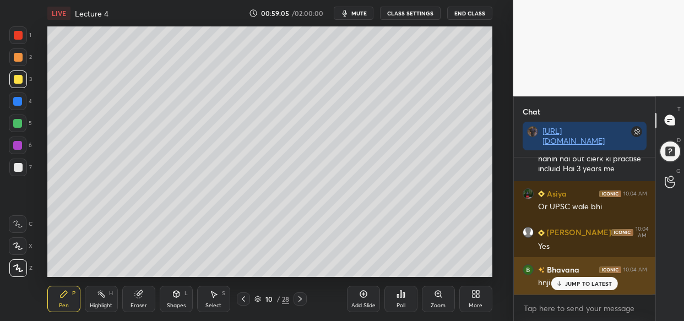
click at [589, 286] on p "JUMP TO LATEST" at bounding box center [588, 283] width 47 height 7
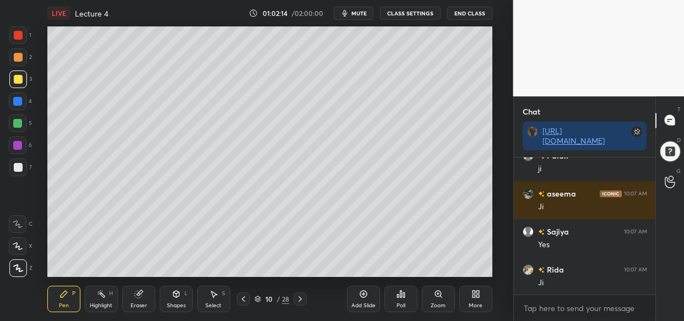
scroll to position [37236, 0]
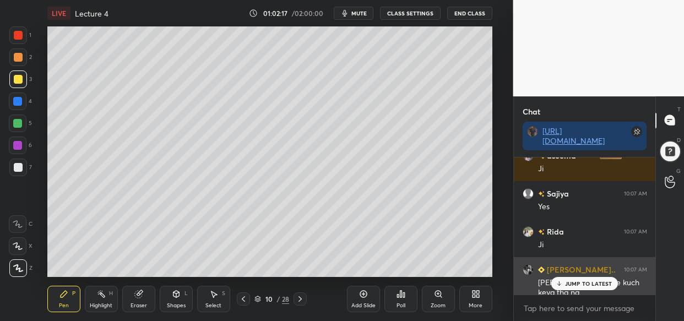
drag, startPoint x: 595, startPoint y: 279, endPoint x: 587, endPoint y: 284, distance: 9.2
click at [592, 281] on div "JUMP TO LATEST" at bounding box center [584, 283] width 66 height 13
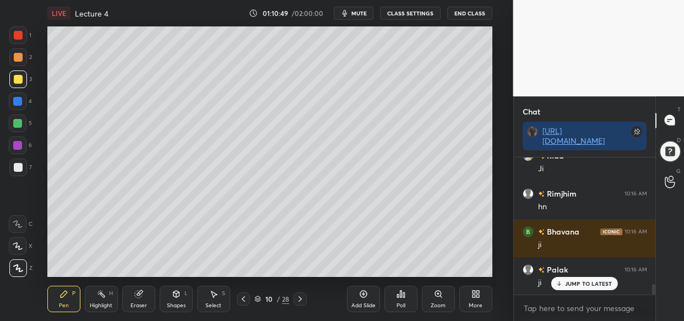
scroll to position [1660, 0]
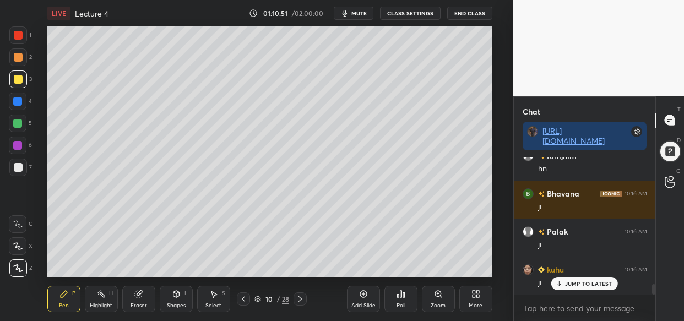
click at [365, 300] on div "Add Slide" at bounding box center [363, 299] width 33 height 26
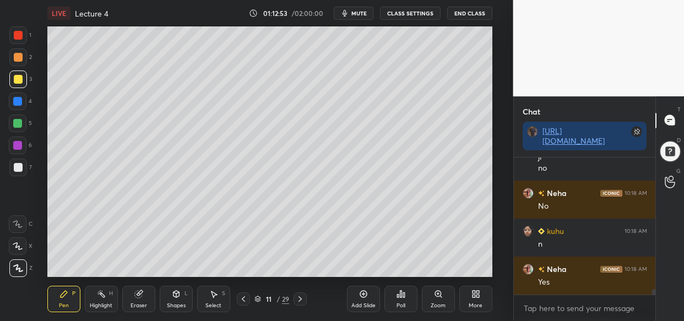
scroll to position [3413, 0]
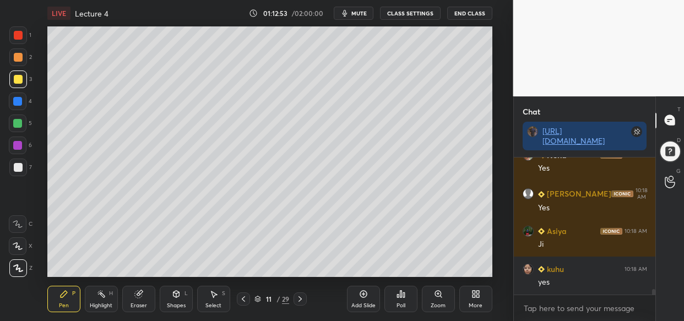
click at [308, 120] on div "LIVE Lecture 4 01:12:53 / 02:00:00 mute CLASS SETTINGS End Class Setting up you…" at bounding box center [269, 160] width 469 height 321
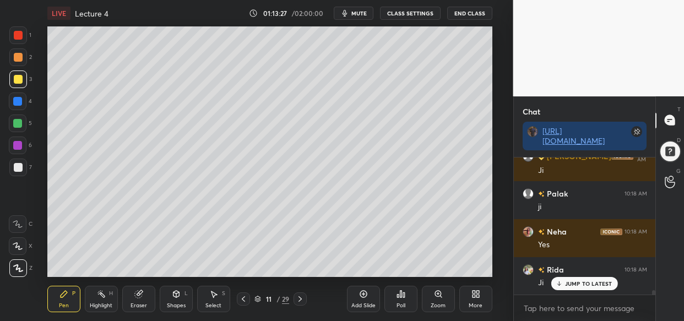
scroll to position [4401, 0]
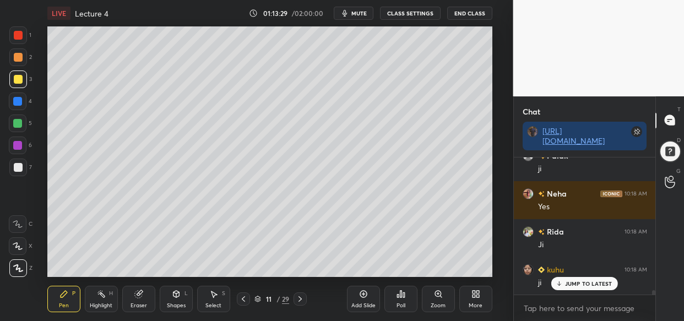
click at [363, 306] on div "Add Slide" at bounding box center [363, 306] width 24 height 6
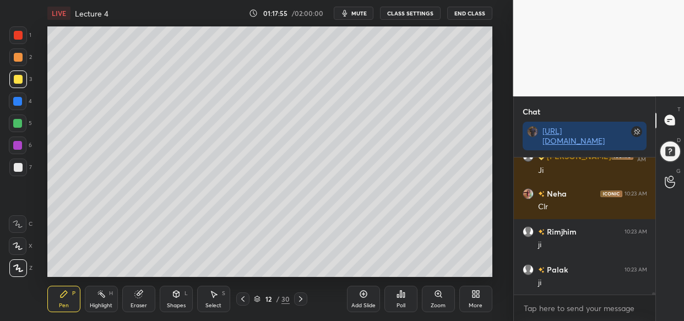
scroll to position [7860, 0]
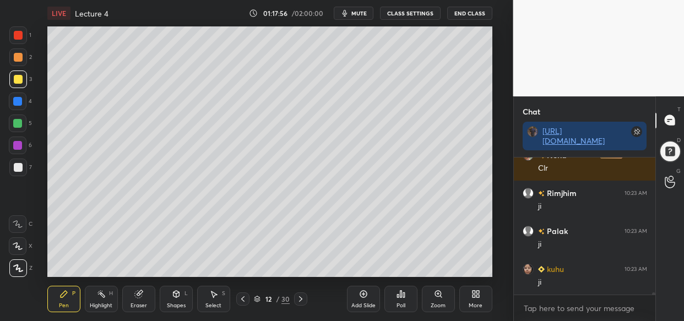
click at [472, 299] on div "More" at bounding box center [475, 299] width 33 height 26
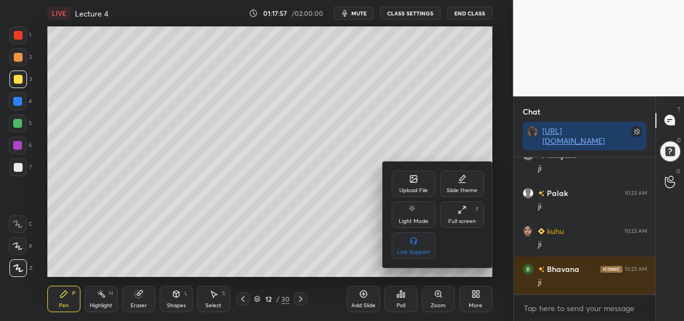
click at [415, 181] on icon at bounding box center [413, 179] width 9 height 9
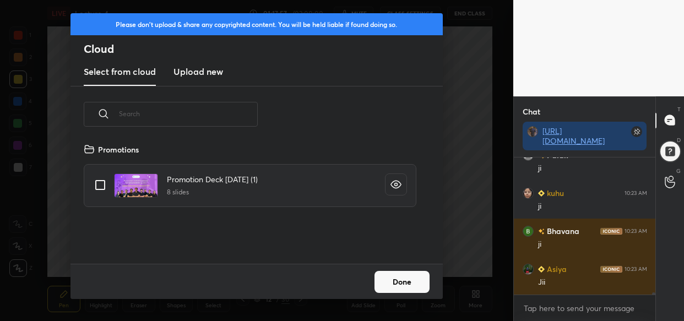
scroll to position [121, 353]
drag, startPoint x: 209, startPoint y: 66, endPoint x: 208, endPoint y: 78, distance: 12.7
click at [206, 67] on h3 "Upload new" at bounding box center [199, 71] width 50 height 13
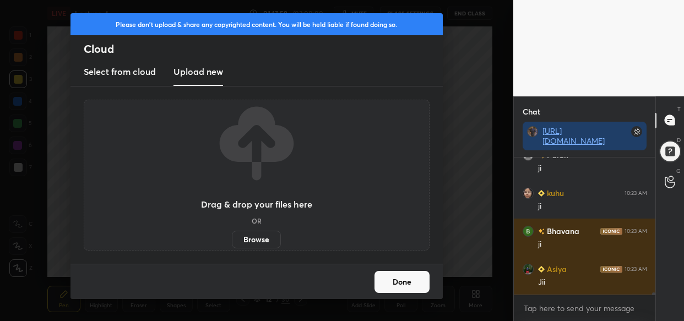
scroll to position [8050, 0]
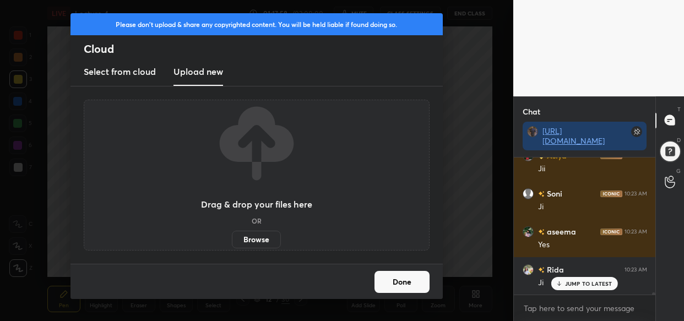
click at [252, 241] on label "Browse" at bounding box center [256, 240] width 49 height 18
click at [232, 241] on input "Browse" at bounding box center [232, 240] width 0 height 18
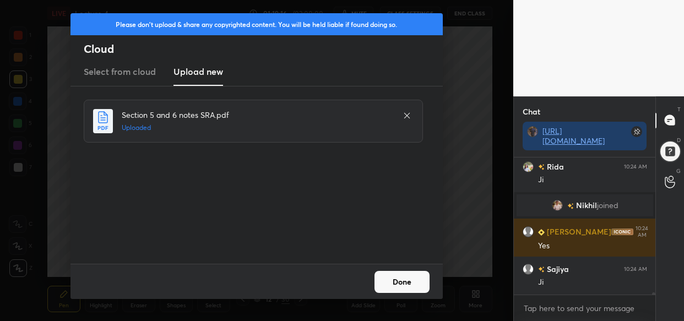
scroll to position [9027, 0]
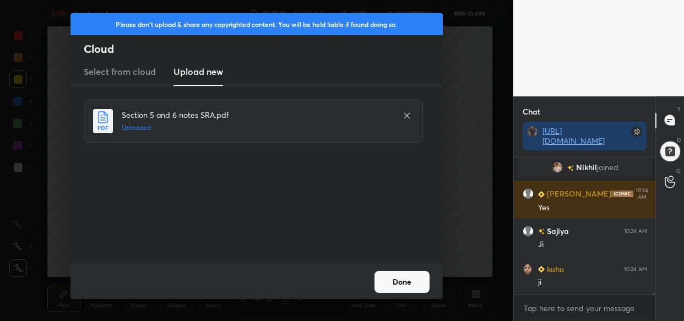
click at [400, 283] on button "Done" at bounding box center [402, 282] width 55 height 22
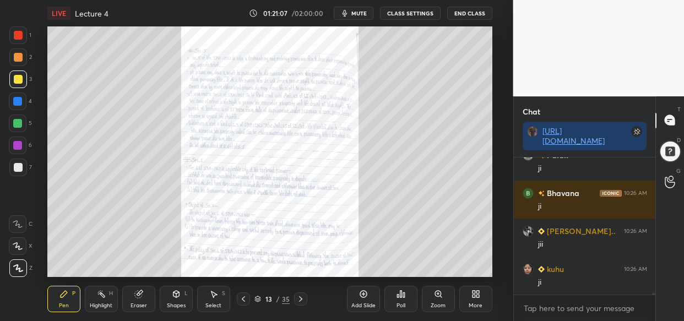
scroll to position [10937, 0]
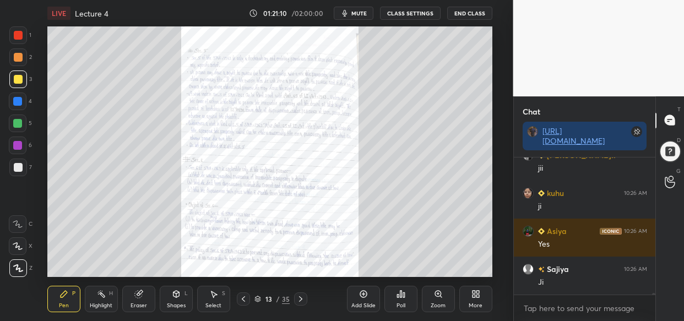
click at [446, 297] on div "Zoom" at bounding box center [438, 299] width 33 height 26
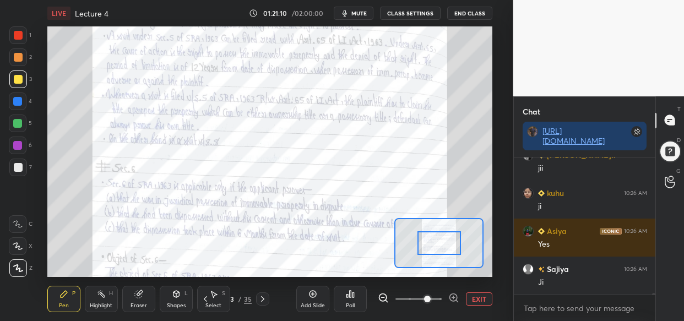
click at [452, 297] on icon at bounding box center [453, 297] width 3 height 0
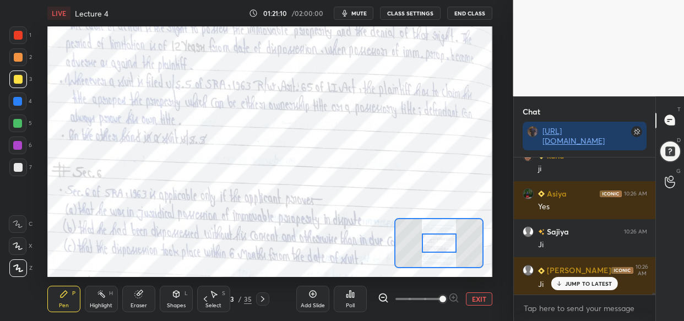
click at [446, 296] on span at bounding box center [443, 299] width 7 height 7
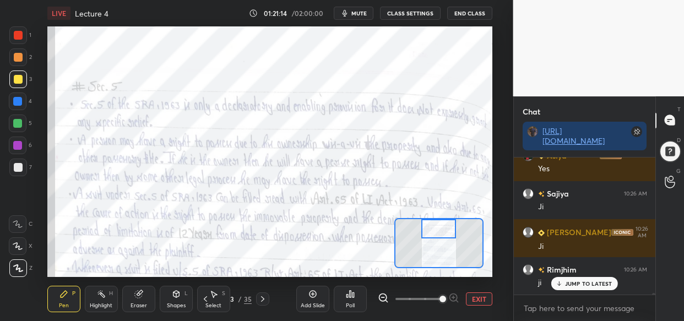
scroll to position [11051, 0]
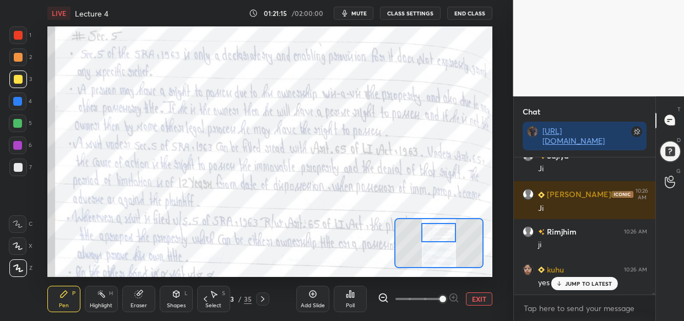
drag, startPoint x: 438, startPoint y: 247, endPoint x: 437, endPoint y: 236, distance: 10.5
click at [437, 236] on div at bounding box center [438, 232] width 35 height 19
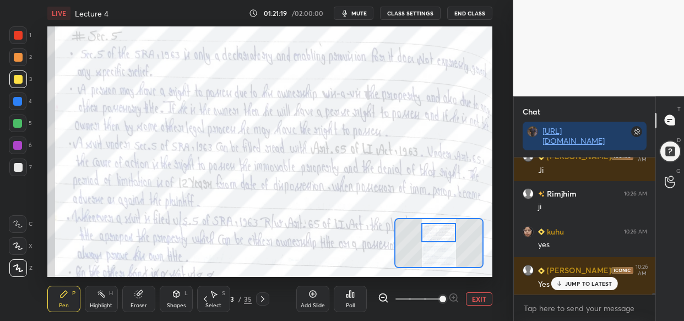
scroll to position [11127, 0]
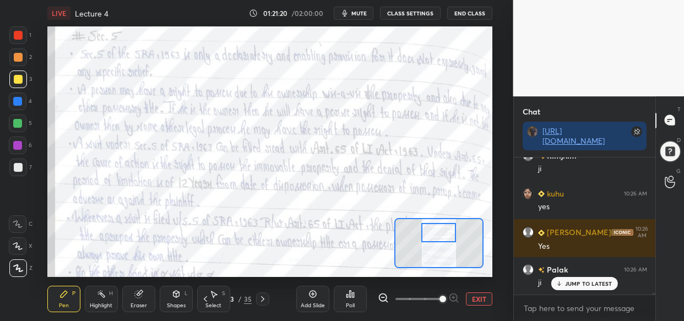
click at [17, 103] on div at bounding box center [17, 101] width 9 height 9
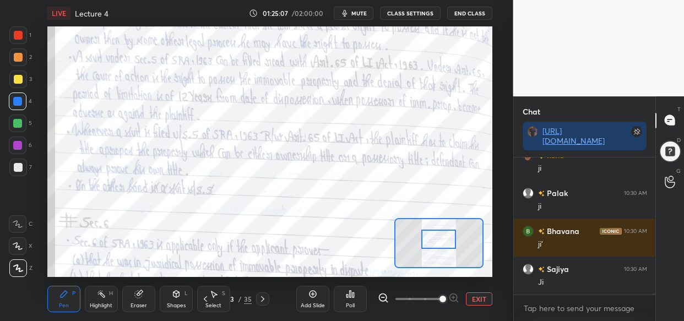
scroll to position [14428, 0]
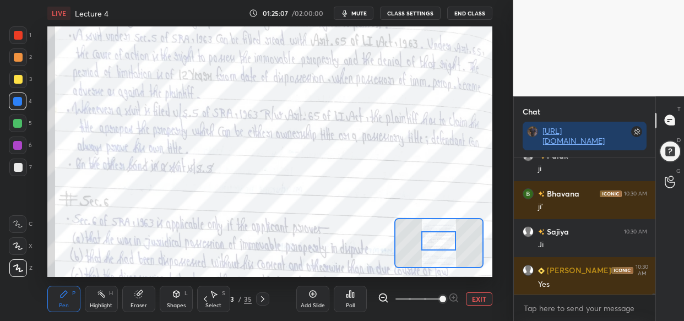
drag, startPoint x: 447, startPoint y: 234, endPoint x: 447, endPoint y: 242, distance: 8.3
click at [447, 242] on div at bounding box center [438, 240] width 35 height 19
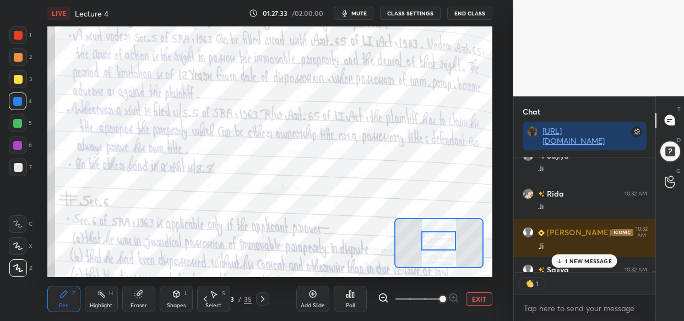
scroll to position [16438, 0]
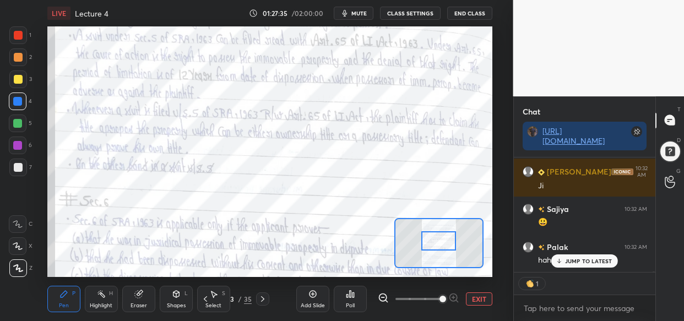
click at [589, 265] on div "JUMP TO LATEST" at bounding box center [584, 260] width 66 height 13
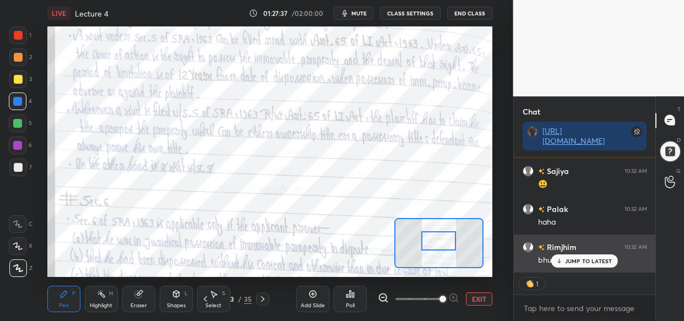
click at [588, 259] on p "JUMP TO LATEST" at bounding box center [588, 261] width 47 height 7
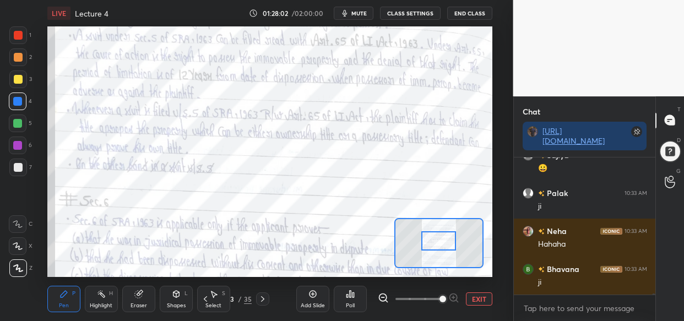
scroll to position [16730, 0]
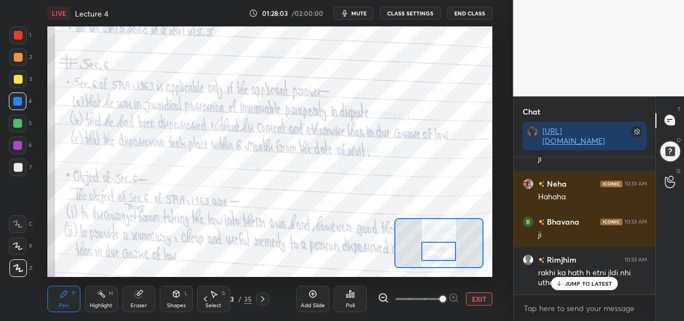
drag, startPoint x: 435, startPoint y: 239, endPoint x: 435, endPoint y: 249, distance: 10.5
click at [435, 249] on div at bounding box center [438, 251] width 35 height 19
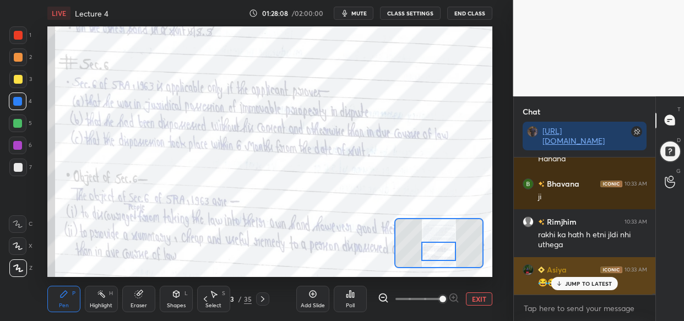
drag, startPoint x: 581, startPoint y: 278, endPoint x: 570, endPoint y: 281, distance: 11.5
click at [581, 280] on div "JUMP TO LATEST" at bounding box center [584, 283] width 66 height 13
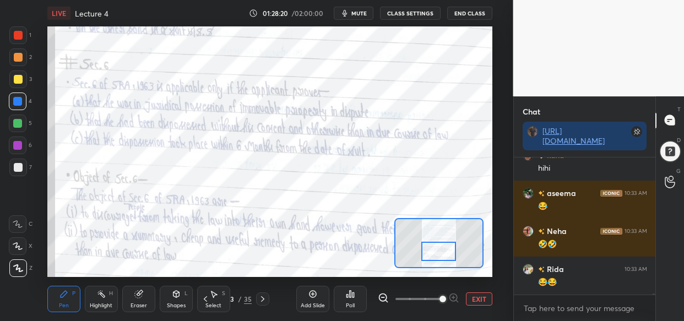
scroll to position [17034, 0]
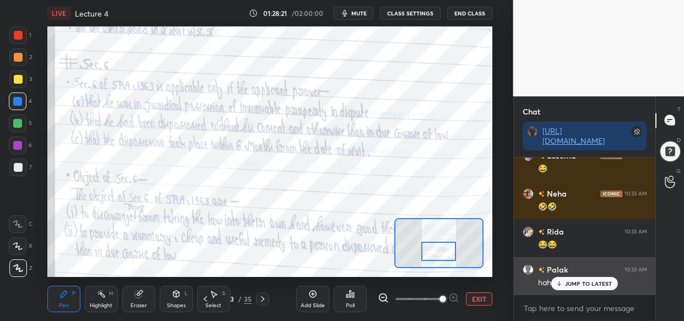
drag, startPoint x: 578, startPoint y: 284, endPoint x: 567, endPoint y: 286, distance: 11.2
click at [576, 284] on p "JUMP TO LATEST" at bounding box center [588, 283] width 47 height 7
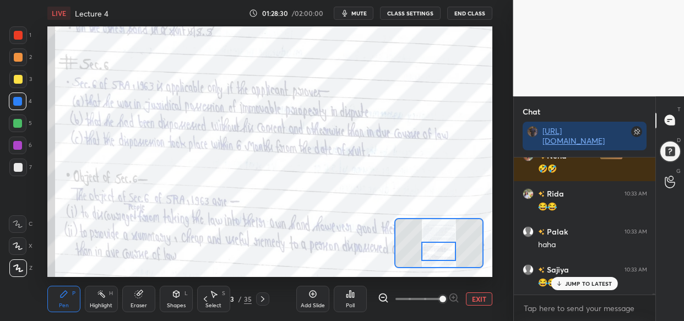
scroll to position [17110, 0]
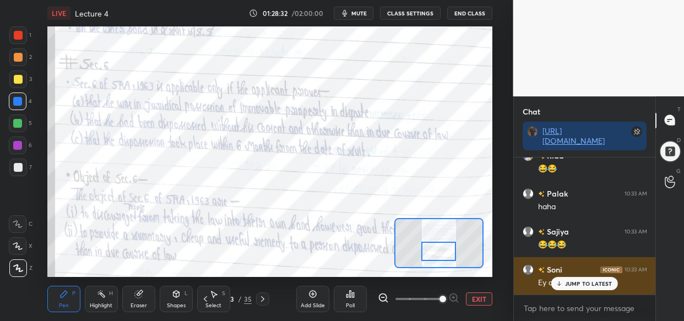
click at [576, 284] on p "JUMP TO LATEST" at bounding box center [588, 283] width 47 height 7
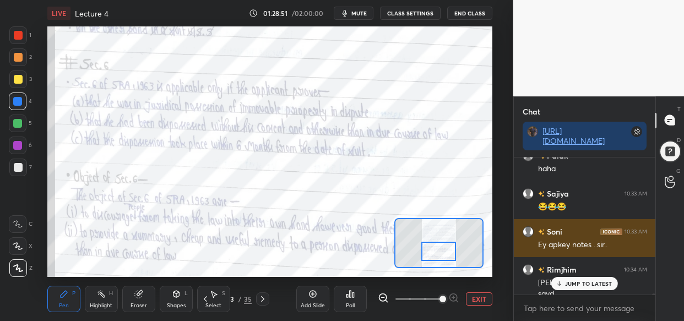
scroll to position [17159, 0]
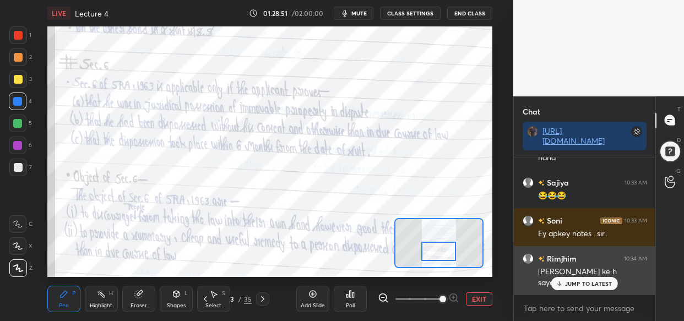
click at [593, 284] on p "JUMP TO LATEST" at bounding box center [588, 283] width 47 height 7
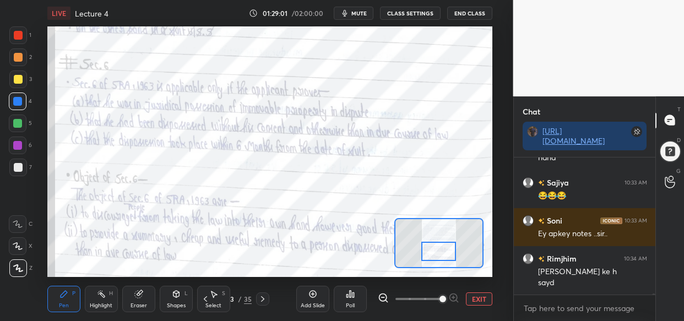
scroll to position [17197, 0]
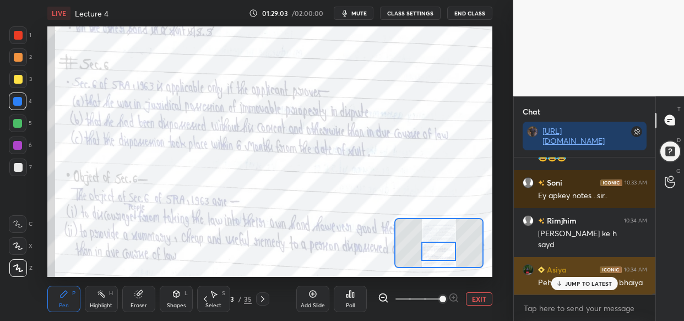
drag, startPoint x: 575, startPoint y: 280, endPoint x: 556, endPoint y: 286, distance: 19.7
click at [574, 281] on p "JUMP TO LATEST" at bounding box center [588, 283] width 47 height 7
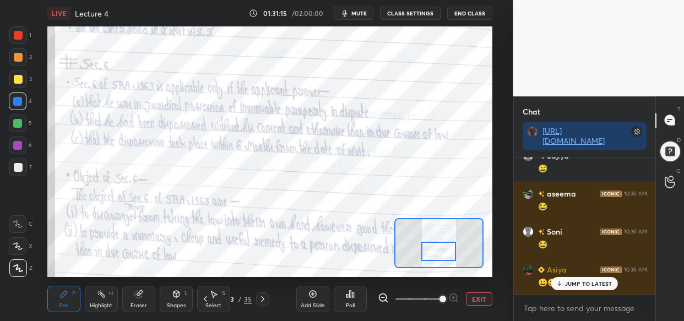
scroll to position [19422, 0]
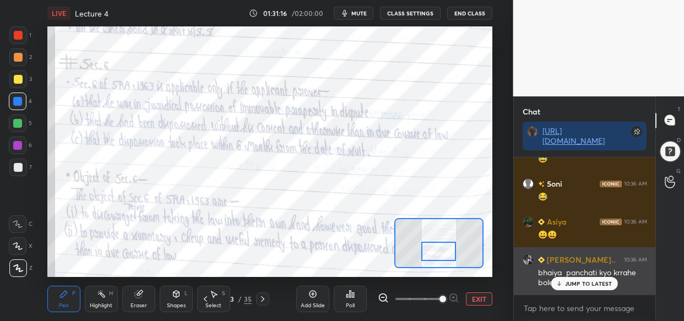
drag, startPoint x: 578, startPoint y: 281, endPoint x: 573, endPoint y: 284, distance: 6.2
click at [576, 284] on p "JUMP TO LATEST" at bounding box center [588, 283] width 47 height 7
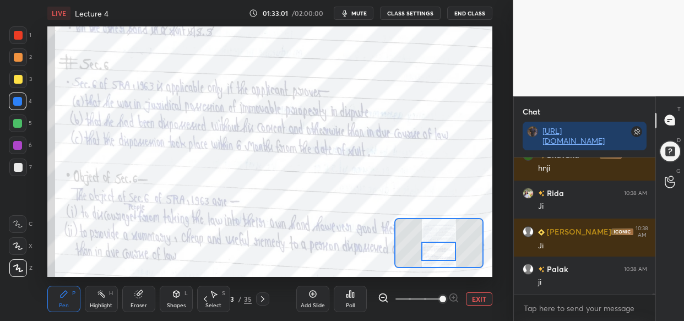
scroll to position [20326, 0]
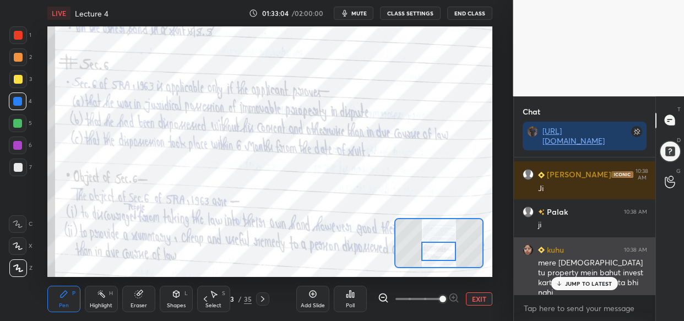
click at [572, 281] on p "JUMP TO LATEST" at bounding box center [588, 283] width 47 height 7
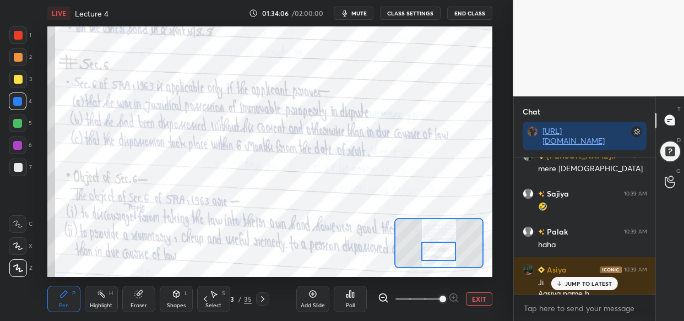
scroll to position [20917, 0]
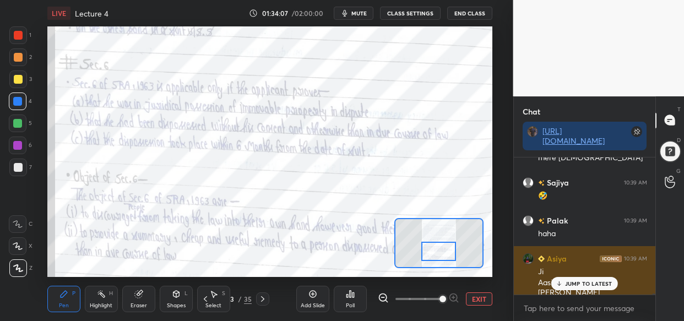
drag, startPoint x: 570, startPoint y: 283, endPoint x: 546, endPoint y: 283, distance: 23.7
click at [567, 283] on p "JUMP TO LATEST" at bounding box center [588, 283] width 47 height 7
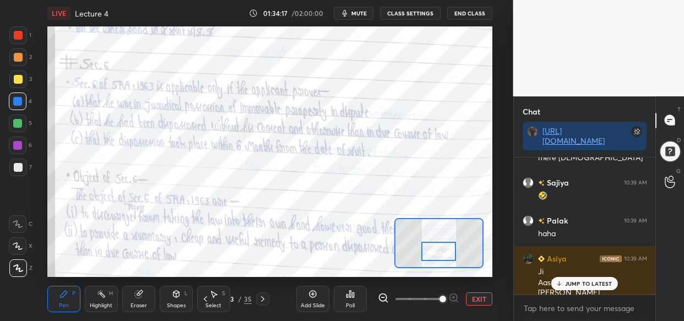
scroll to position [20928, 0]
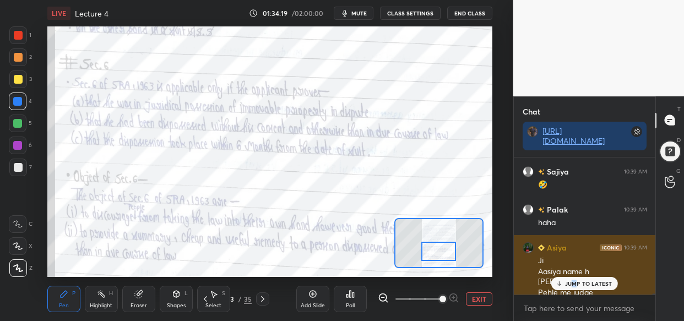
click at [576, 282] on p "JUMP TO LATEST" at bounding box center [588, 283] width 47 height 7
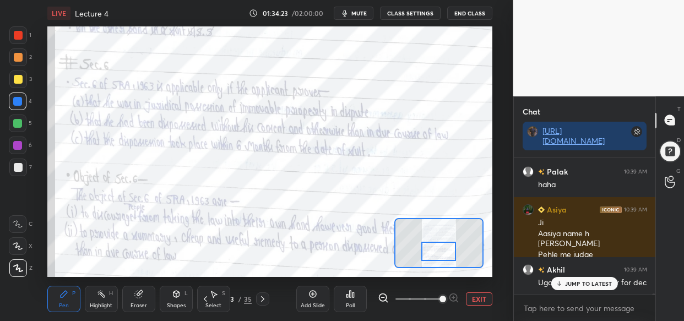
scroll to position [21004, 0]
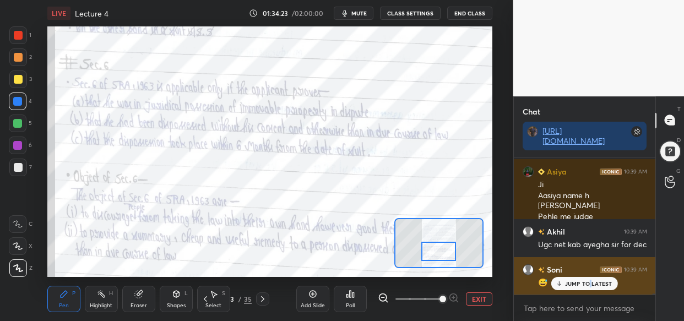
click at [589, 287] on div "JUMP TO LATEST" at bounding box center [584, 283] width 66 height 13
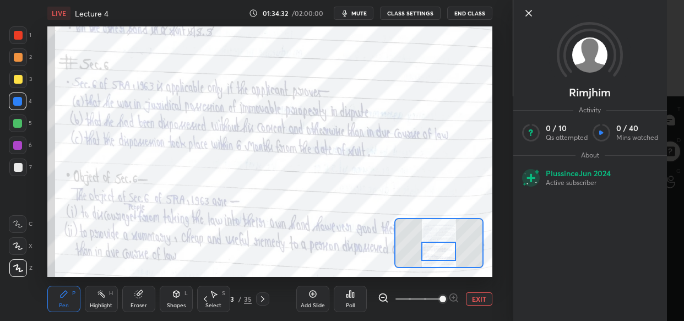
scroll to position [21119, 0]
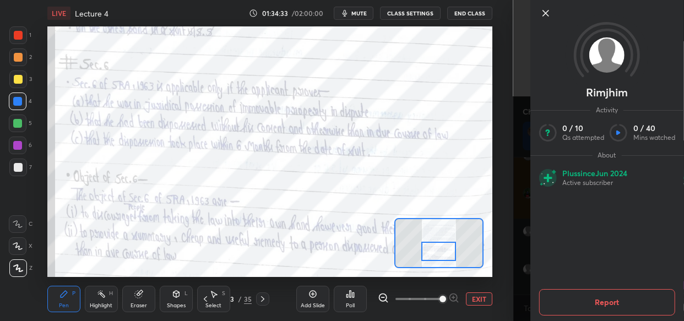
click at [495, 180] on div "Setting up your live class Poll for secs No correct answer Start poll" at bounding box center [269, 151] width 469 height 251
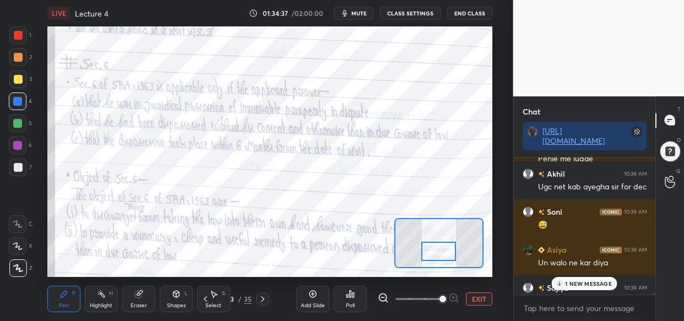
scroll to position [21069, 0]
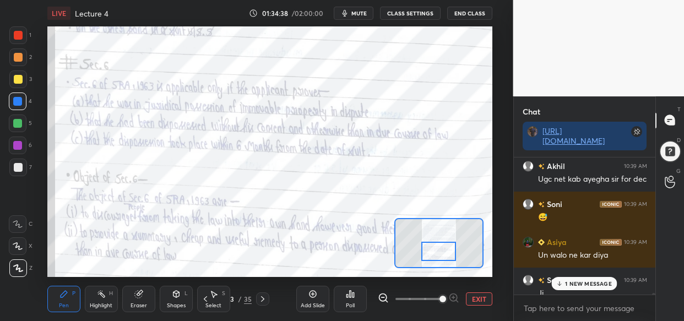
drag, startPoint x: 587, startPoint y: 287, endPoint x: 570, endPoint y: 290, distance: 17.3
click at [584, 286] on p "1 NEW MESSAGE" at bounding box center [588, 283] width 47 height 7
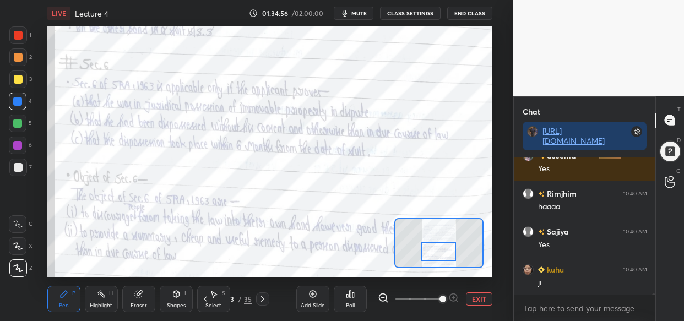
scroll to position [21499, 0]
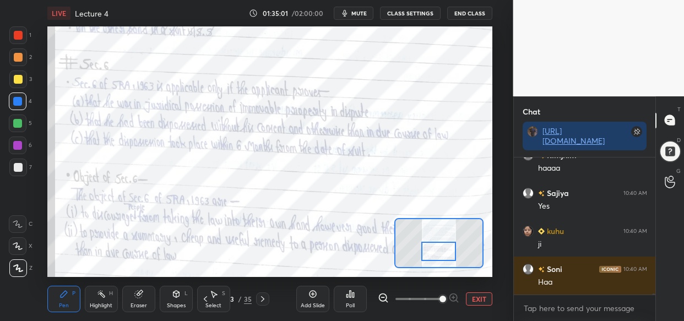
click at [376, 25] on div "LIVE Lecture 4 01:35:01 / 02:00:00 mute CLASS SETTINGS End Class Setting up you…" at bounding box center [269, 160] width 469 height 321
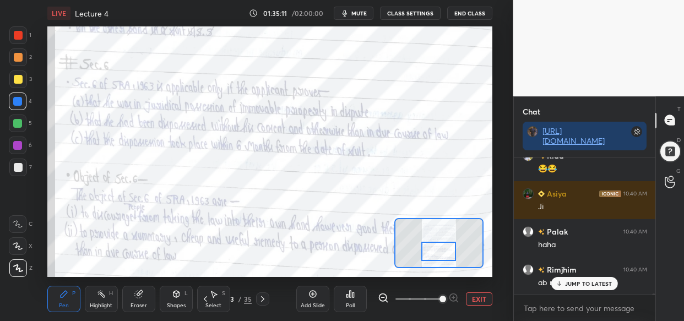
scroll to position [21699, 0]
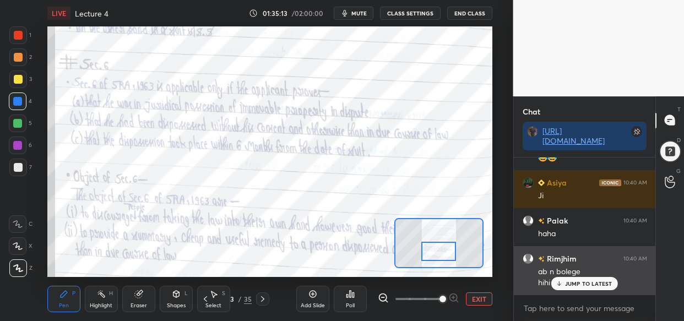
drag, startPoint x: 587, startPoint y: 280, endPoint x: 581, endPoint y: 283, distance: 6.4
click at [584, 282] on p "JUMP TO LATEST" at bounding box center [588, 283] width 47 height 7
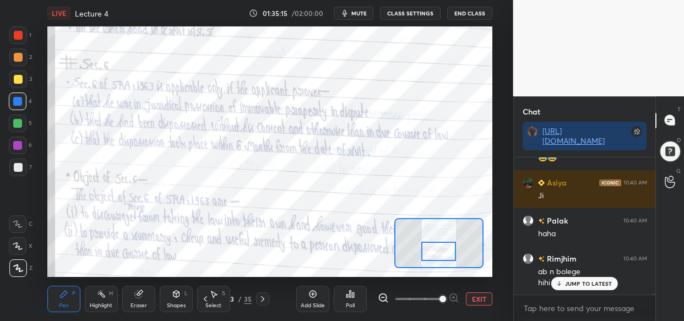
scroll to position [21737, 0]
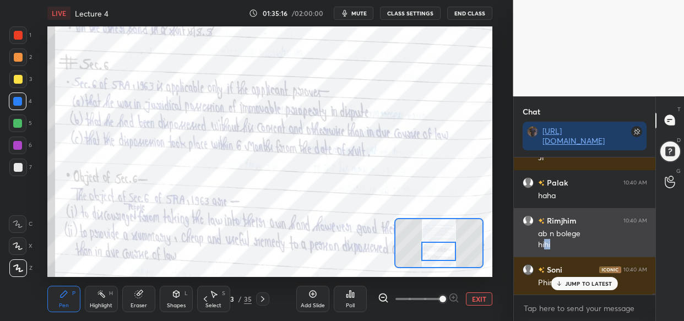
click at [555, 250] on div "[PERSON_NAME] 10:40 AM ab n bolege hihi" at bounding box center [585, 232] width 142 height 49
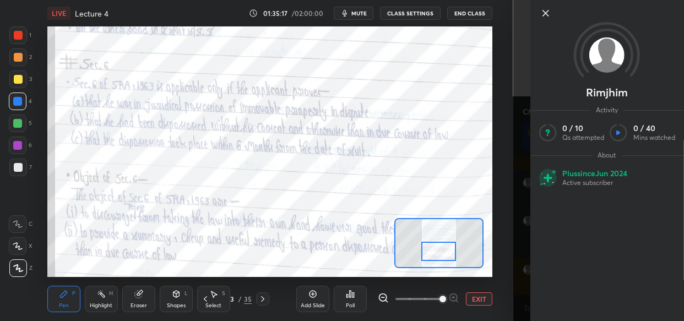
click at [572, 285] on div "[PERSON_NAME] Activity 0 / 10 Qs attempted 0 / 40 Mins watched About Plus since…" at bounding box center [607, 160] width 154 height 321
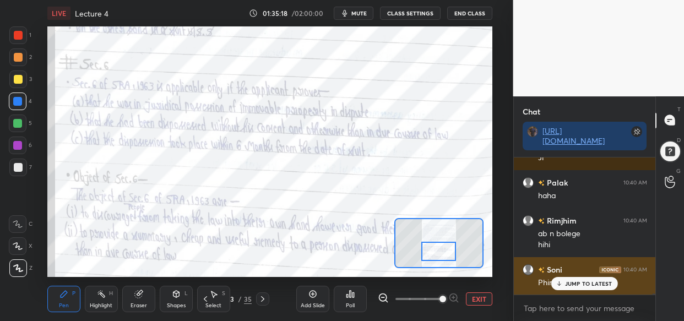
click at [568, 280] on p "JUMP TO LATEST" at bounding box center [588, 283] width 47 height 7
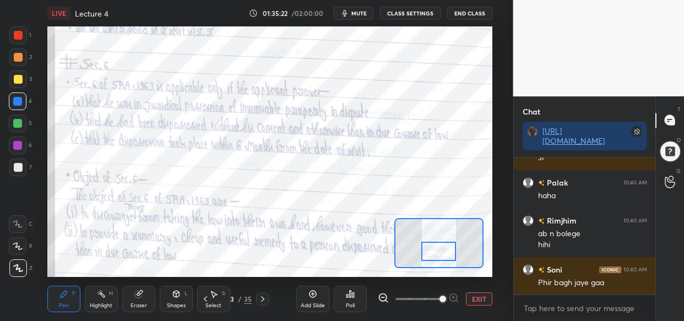
scroll to position [21775, 0]
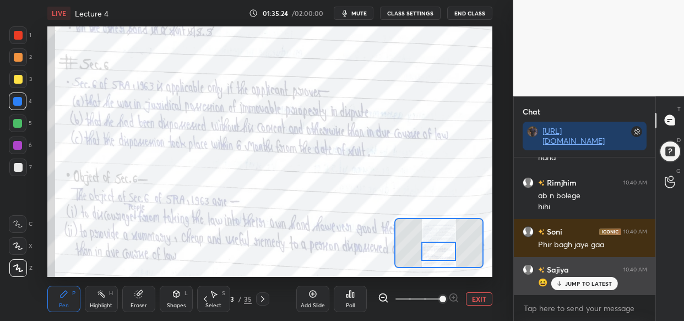
click at [575, 283] on p "JUMP TO LATEST" at bounding box center [588, 283] width 47 height 7
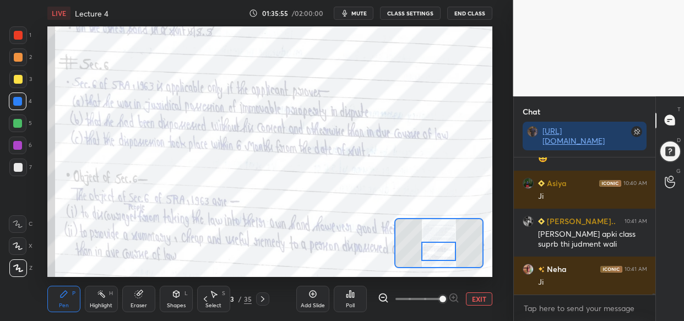
scroll to position [21957, 0]
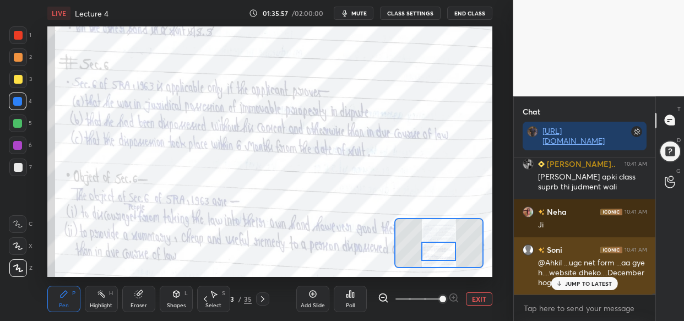
drag, startPoint x: 566, startPoint y: 285, endPoint x: 543, endPoint y: 287, distance: 22.6
click at [567, 287] on div "JUMP TO LATEST" at bounding box center [584, 283] width 66 height 13
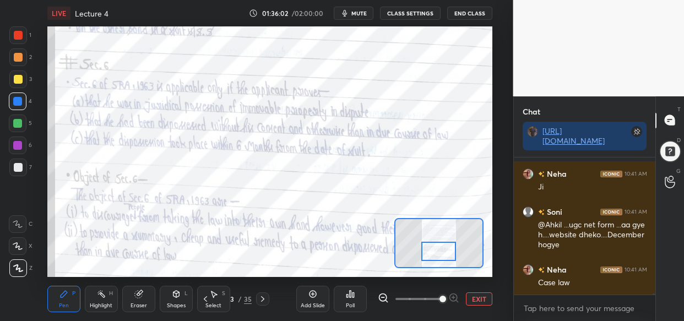
scroll to position [22033, 0]
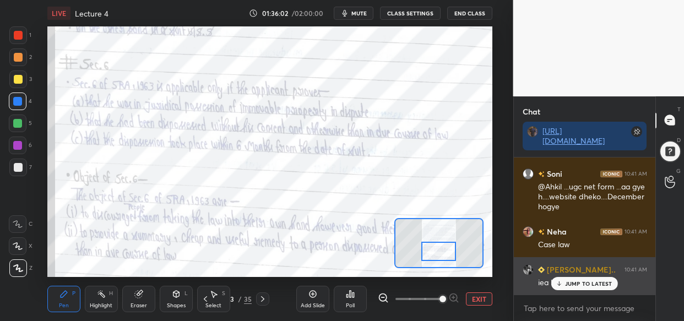
drag, startPoint x: 581, startPoint y: 289, endPoint x: 573, endPoint y: 294, distance: 9.6
click at [583, 288] on div "JUMP TO LATEST" at bounding box center [584, 283] width 66 height 13
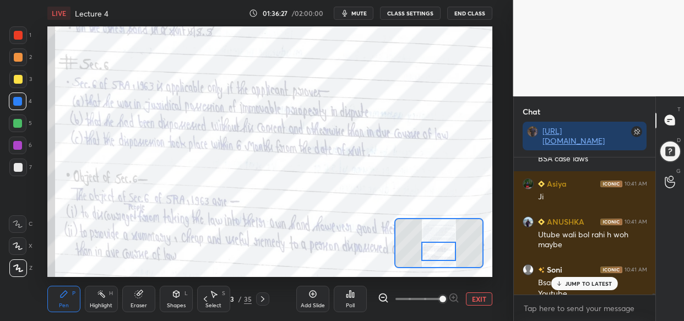
scroll to position [22206, 0]
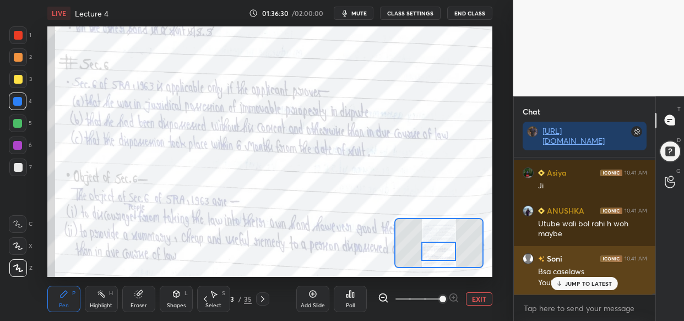
click at [572, 284] on p "JUMP TO LATEST" at bounding box center [588, 283] width 47 height 7
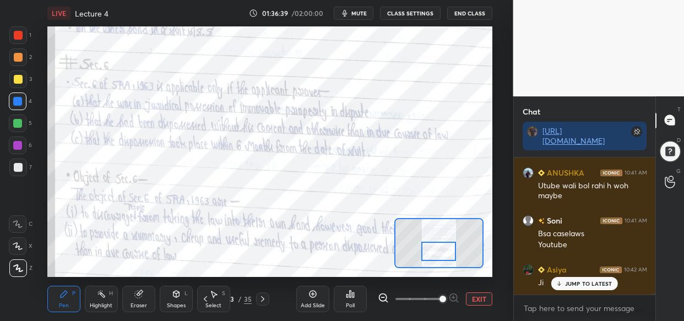
scroll to position [22320, 0]
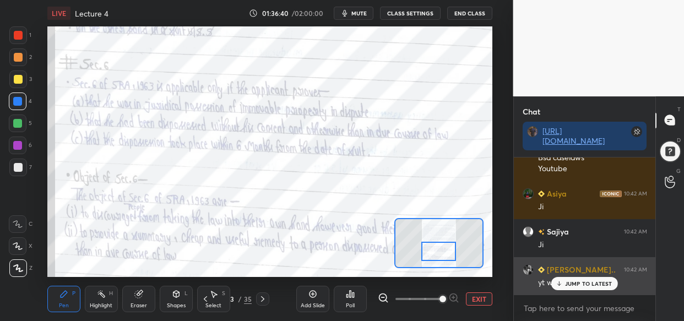
click at [592, 288] on div "JUMP TO LATEST" at bounding box center [584, 283] width 66 height 13
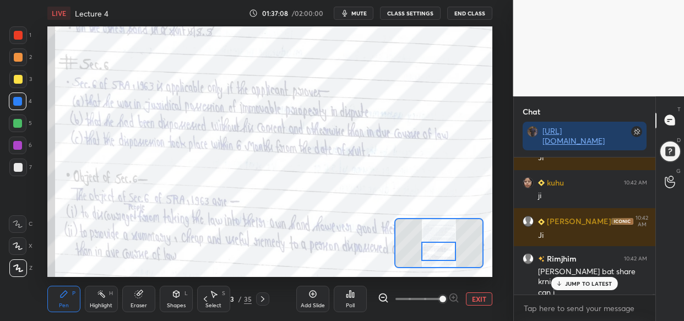
scroll to position [22722, 0]
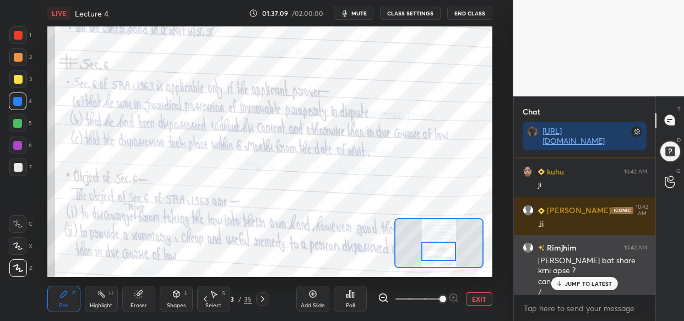
click at [585, 286] on p "JUMP TO LATEST" at bounding box center [588, 283] width 47 height 7
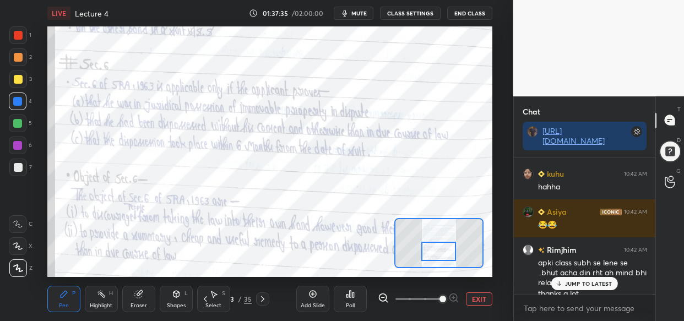
scroll to position [22905, 0]
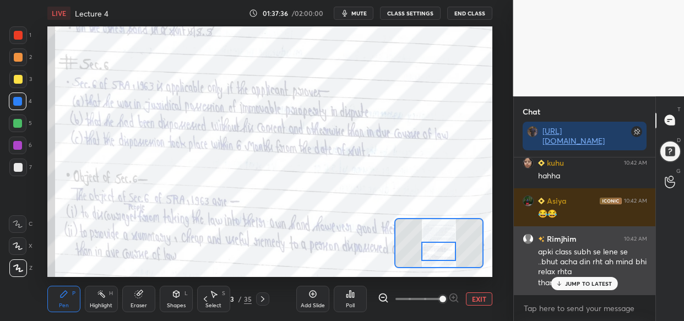
click at [589, 284] on p "JUMP TO LATEST" at bounding box center [588, 283] width 47 height 7
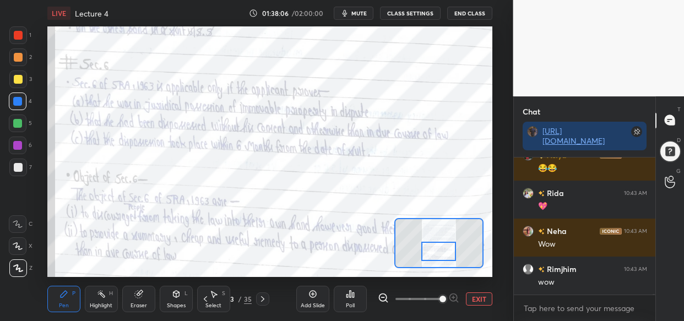
scroll to position [23171, 0]
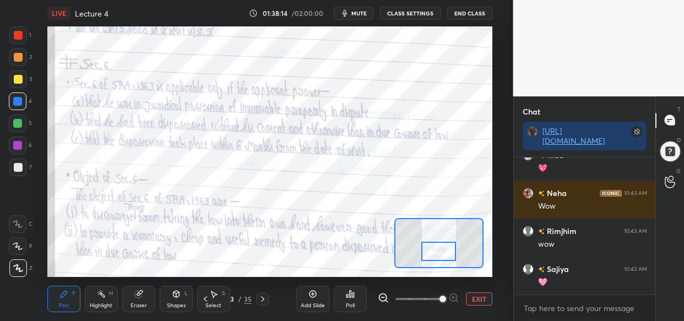
click at [14, 34] on div at bounding box center [18, 35] width 9 height 9
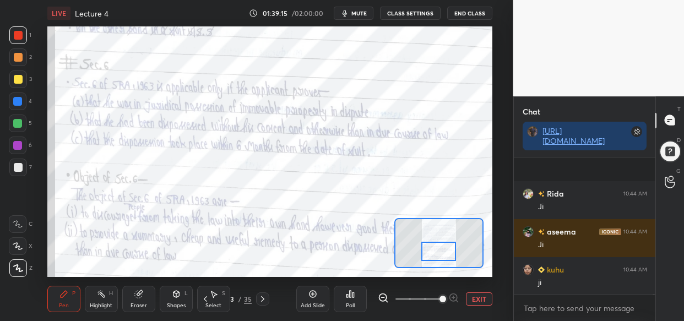
scroll to position [24159, 0]
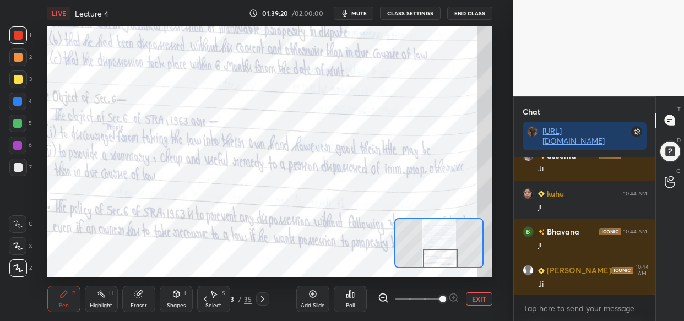
drag, startPoint x: 441, startPoint y: 247, endPoint x: 443, endPoint y: 258, distance: 11.1
click at [443, 258] on div at bounding box center [440, 258] width 35 height 19
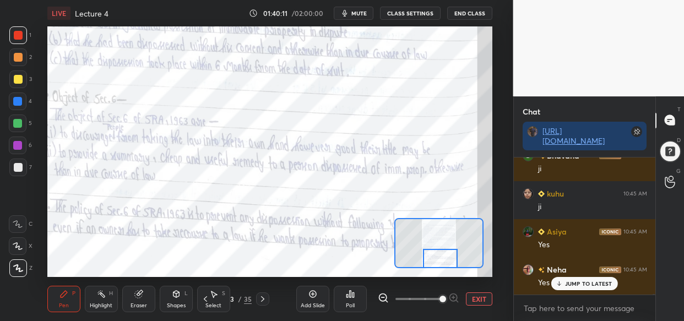
scroll to position [24930, 0]
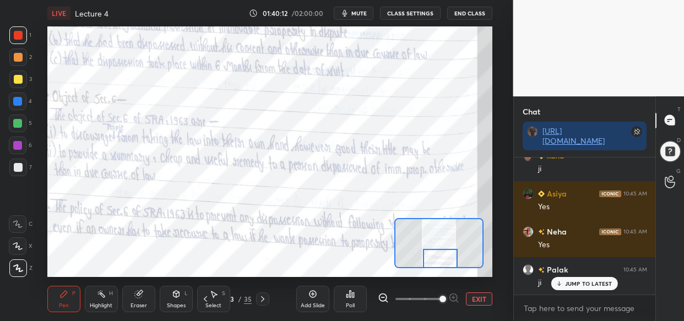
click at [438, 263] on div at bounding box center [440, 258] width 35 height 19
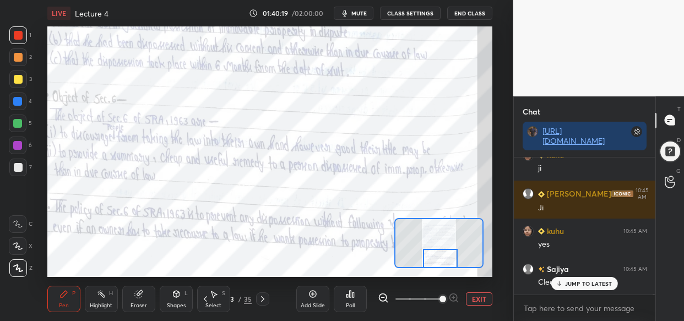
scroll to position [25158, 0]
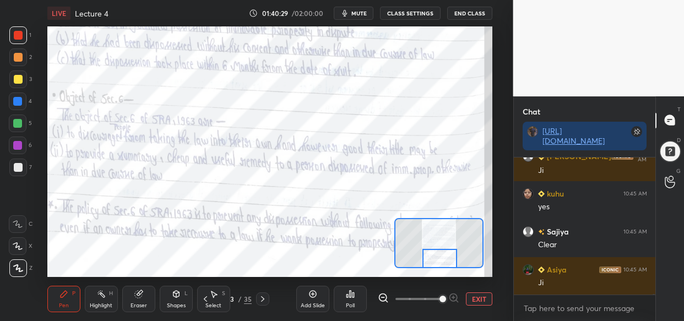
click at [434, 258] on div at bounding box center [439, 258] width 35 height 19
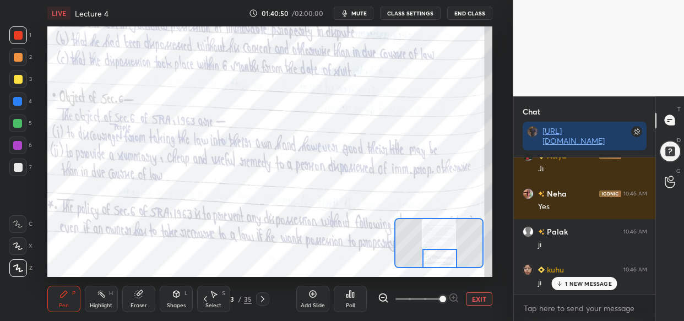
scroll to position [25310, 0]
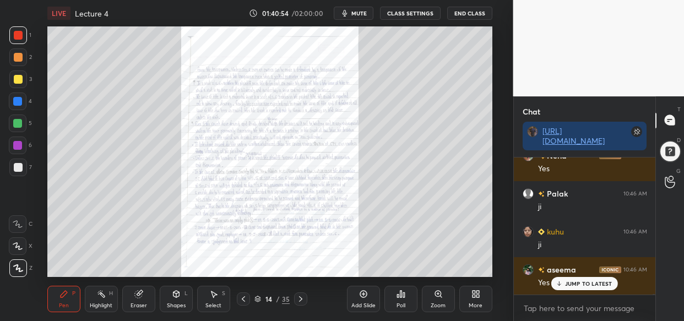
click at [438, 296] on div "Zoom" at bounding box center [438, 299] width 33 height 26
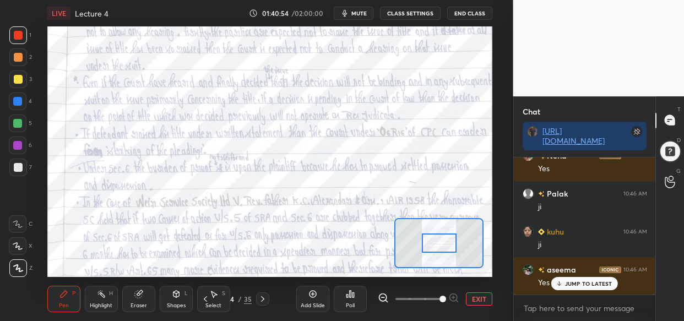
click at [446, 296] on span at bounding box center [443, 299] width 7 height 7
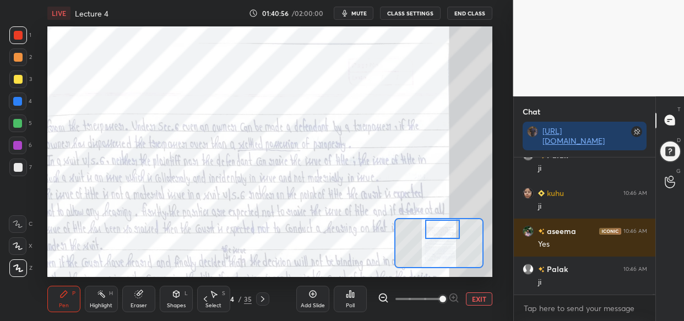
drag, startPoint x: 445, startPoint y: 247, endPoint x: 448, endPoint y: 233, distance: 14.2
click at [448, 233] on div at bounding box center [442, 229] width 35 height 19
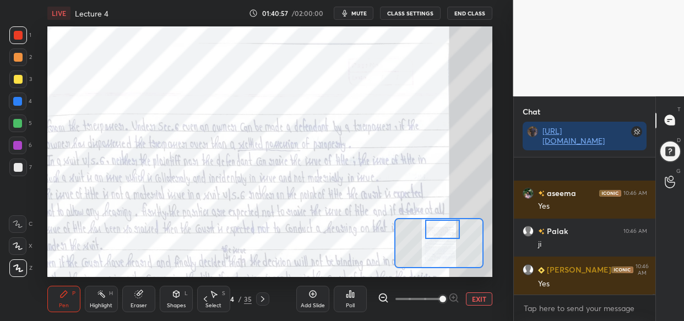
scroll to position [25463, 0]
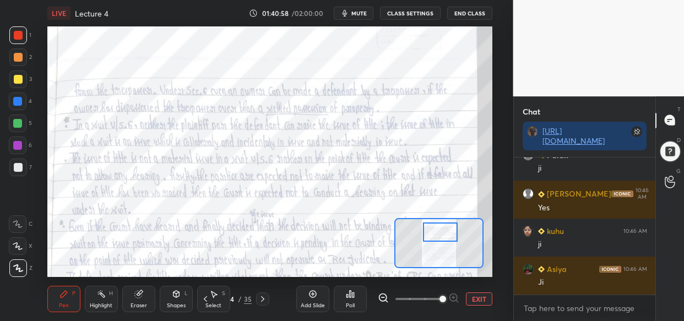
click at [446, 236] on div at bounding box center [440, 232] width 35 height 19
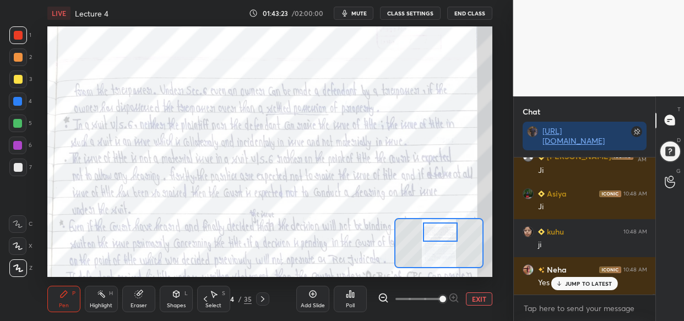
scroll to position [27173, 0]
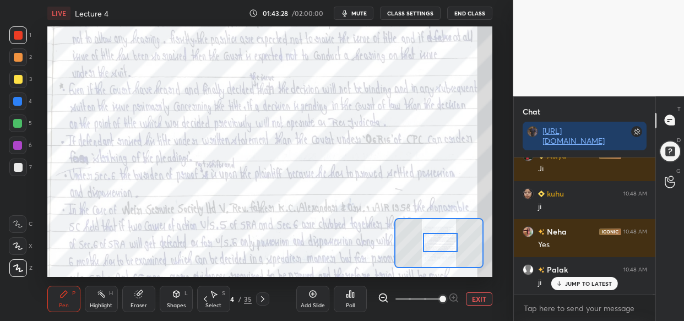
drag, startPoint x: 432, startPoint y: 232, endPoint x: 432, endPoint y: 244, distance: 11.6
click at [432, 244] on div at bounding box center [440, 242] width 35 height 19
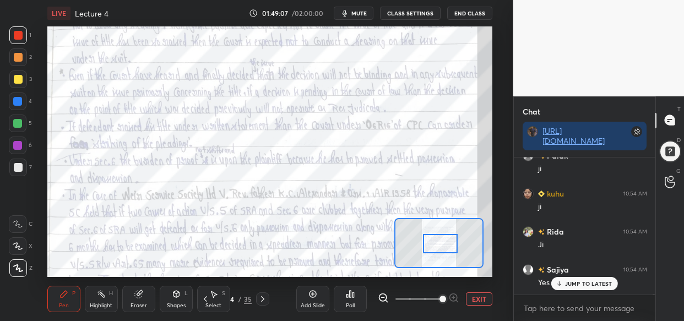
scroll to position [31364, 0]
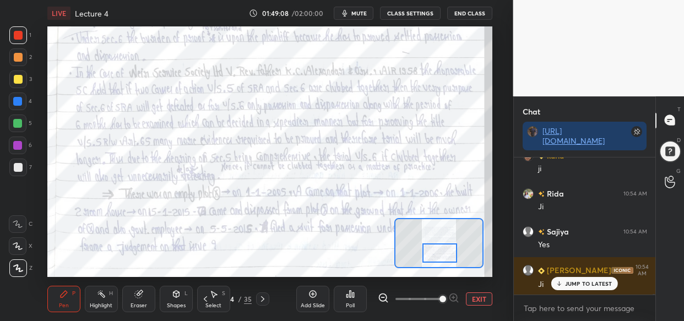
drag, startPoint x: 434, startPoint y: 237, endPoint x: 433, endPoint y: 247, distance: 9.9
click at [433, 247] on div at bounding box center [439, 252] width 35 height 19
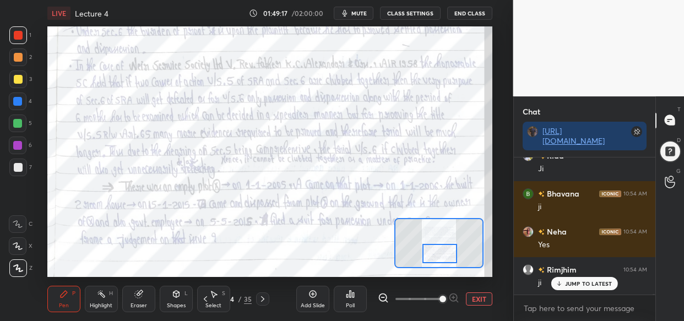
scroll to position [31706, 0]
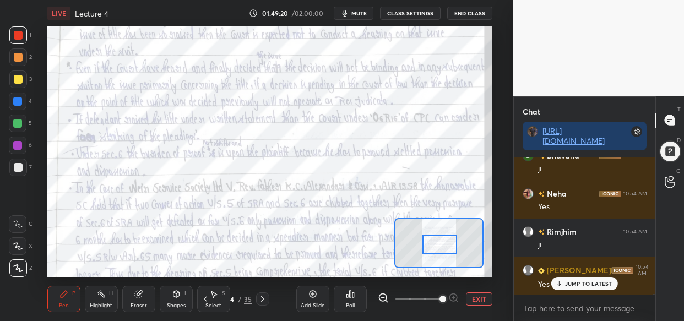
drag, startPoint x: 433, startPoint y: 246, endPoint x: 433, endPoint y: 236, distance: 9.4
click at [433, 236] on div at bounding box center [439, 244] width 35 height 19
click at [479, 293] on button "EXIT" at bounding box center [479, 298] width 26 height 13
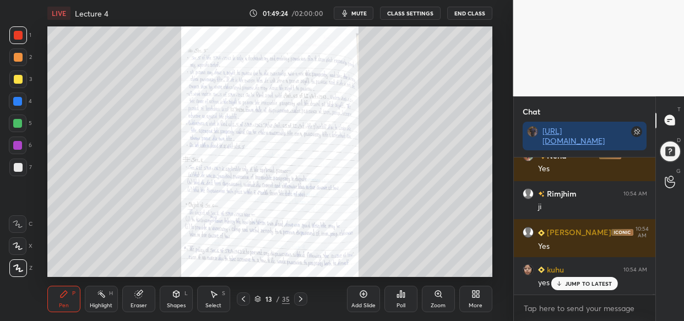
scroll to position [31782, 0]
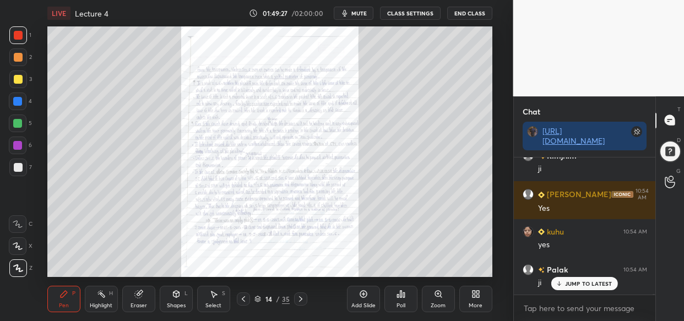
click at [474, 297] on icon at bounding box center [476, 294] width 9 height 9
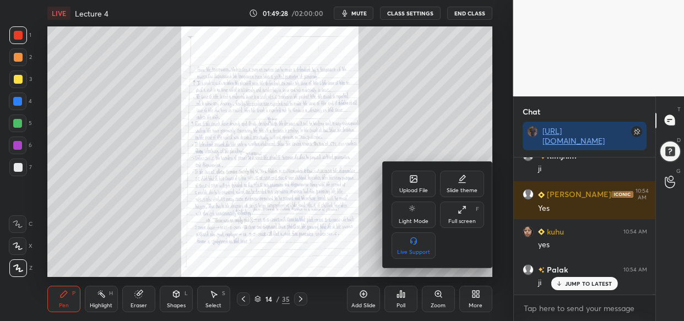
click at [422, 184] on div "Upload File" at bounding box center [414, 184] width 44 height 26
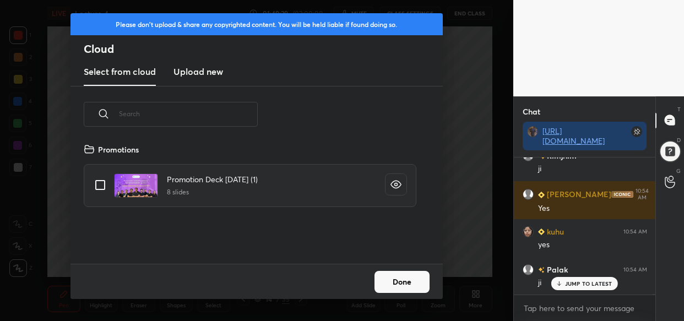
scroll to position [121, 353]
drag, startPoint x: 399, startPoint y: 281, endPoint x: 392, endPoint y: 288, distance: 9.3
click at [398, 281] on button "Done" at bounding box center [402, 282] width 55 height 22
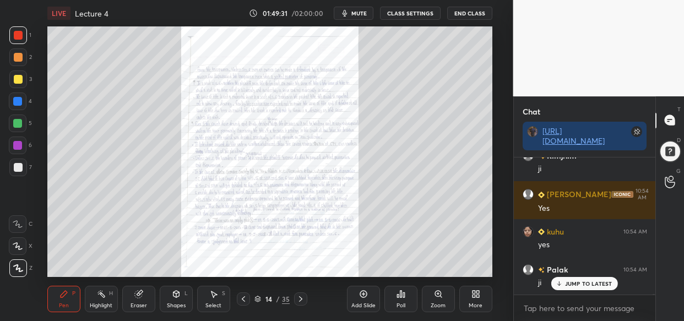
drag, startPoint x: 374, startPoint y: 304, endPoint x: 348, endPoint y: 313, distance: 27.5
click at [373, 306] on div "Add Slide" at bounding box center [363, 306] width 24 height 6
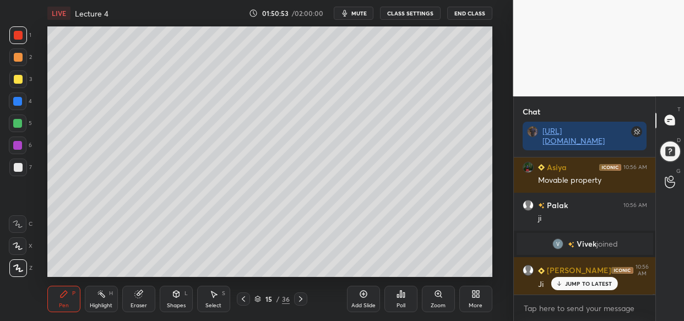
scroll to position [23951, 0]
click at [581, 284] on p "JUMP TO LATEST" at bounding box center [588, 283] width 47 height 7
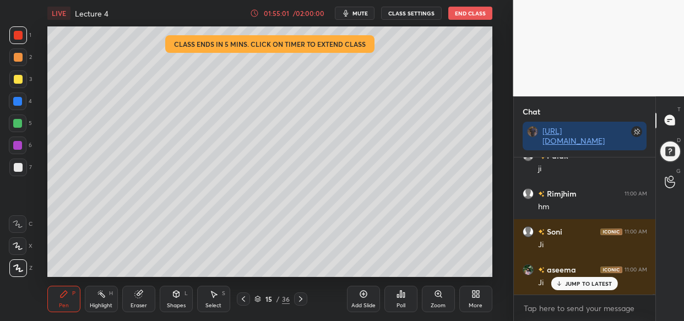
scroll to position [28572, 0]
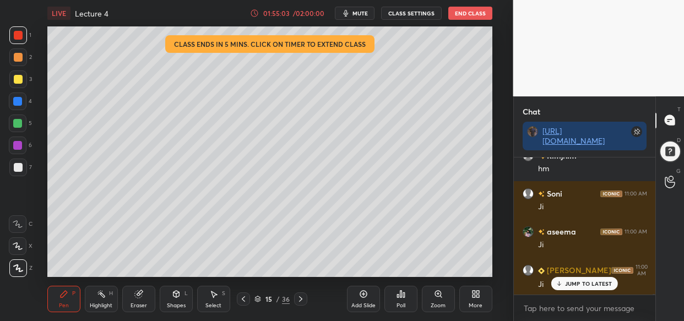
drag, startPoint x: 15, startPoint y: 98, endPoint x: 17, endPoint y: 112, distance: 14.4
click at [17, 99] on div at bounding box center [17, 101] width 9 height 9
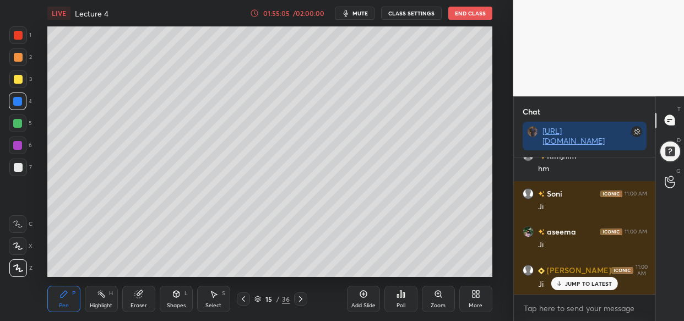
click at [361, 298] on div "Add Slide" at bounding box center [363, 299] width 33 height 26
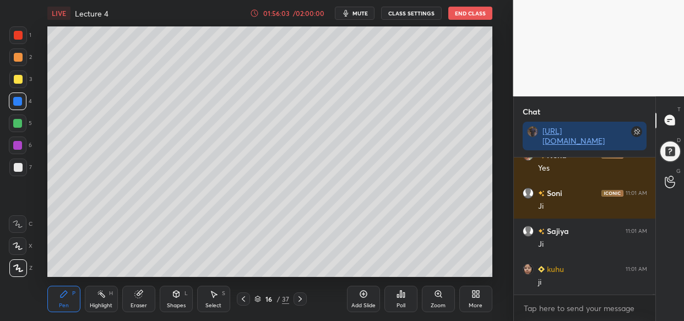
scroll to position [29561, 0]
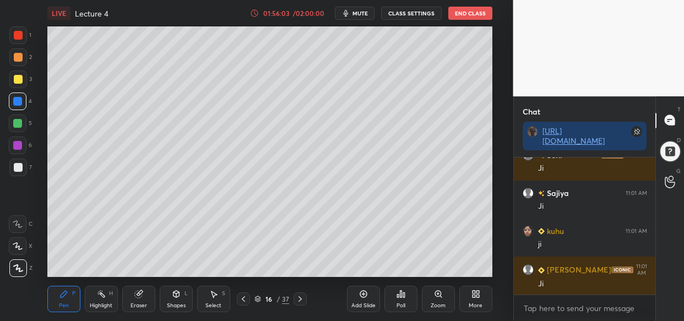
click at [115, 24] on div "LIVE Lecture 4 01:56:03 / 02:00:00 mute CLASS SETTINGS End Class Setting up you…" at bounding box center [269, 160] width 469 height 321
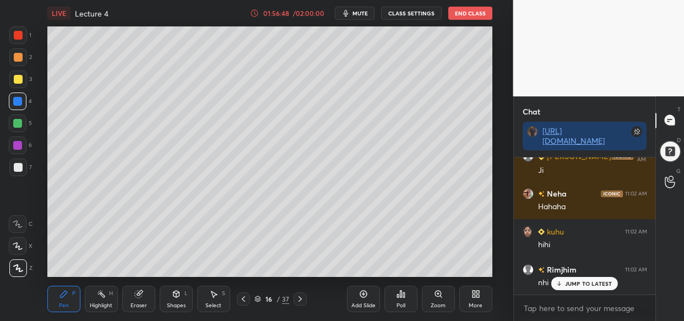
scroll to position [30473, 0]
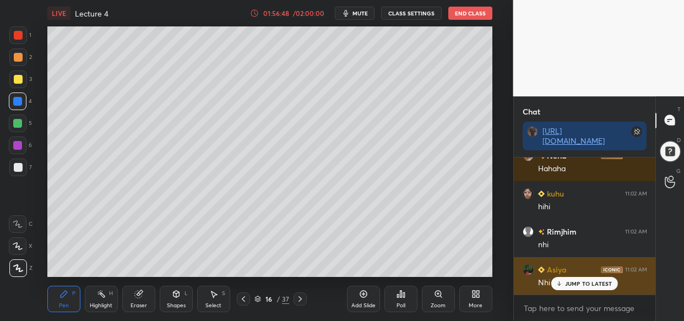
click at [577, 286] on p "JUMP TO LATEST" at bounding box center [588, 283] width 47 height 7
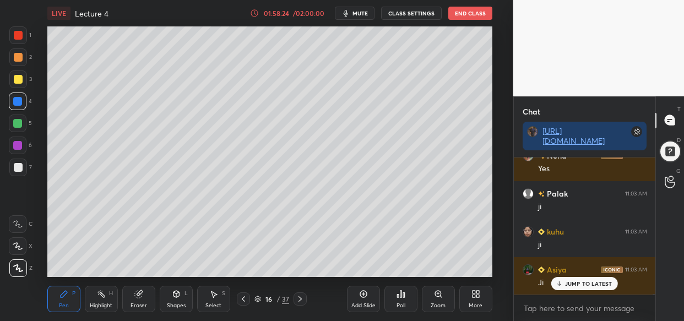
scroll to position [32368, 0]
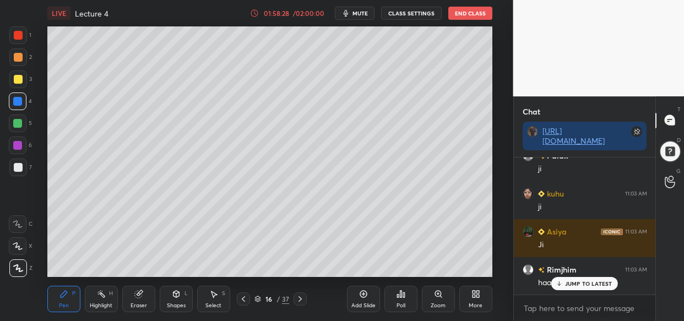
click at [357, 297] on div "Add Slide" at bounding box center [363, 299] width 33 height 26
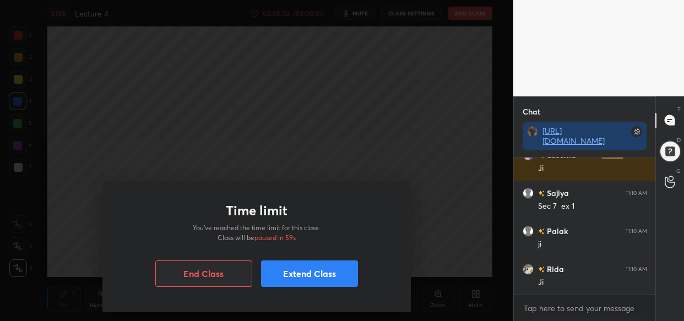
scroll to position [39878, 0]
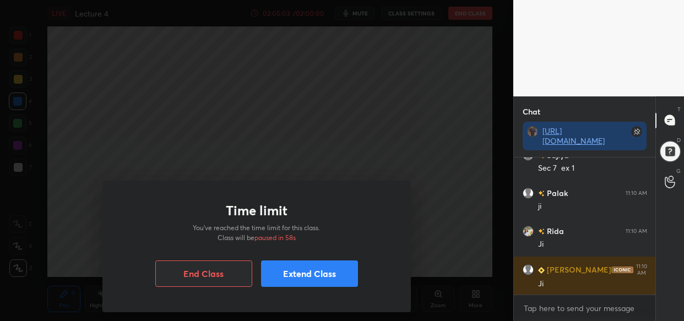
click at [340, 276] on button "Extend Class" at bounding box center [309, 274] width 97 height 26
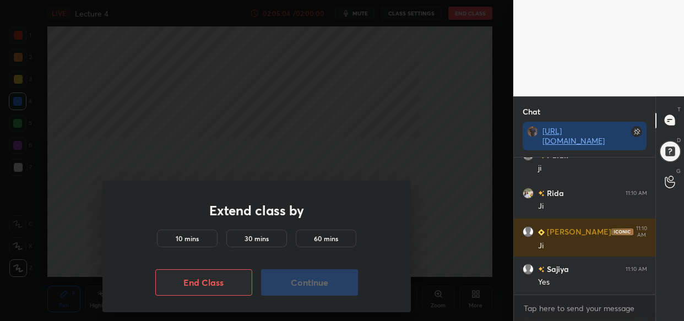
drag, startPoint x: 182, startPoint y: 241, endPoint x: 192, endPoint y: 246, distance: 11.1
click at [186, 242] on h5 "10 mins" at bounding box center [187, 239] width 23 height 10
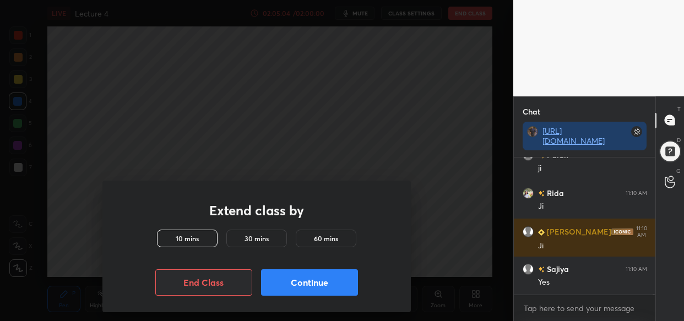
scroll to position [39991, 0]
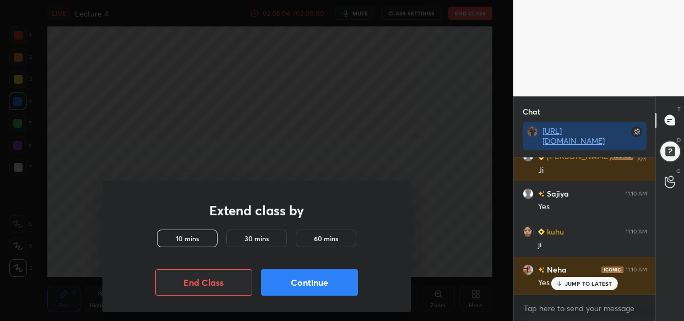
click at [325, 282] on button "Continue" at bounding box center [309, 282] width 97 height 26
click at [324, 283] on button "Continue" at bounding box center [309, 282] width 97 height 26
click at [323, 286] on button "Continue" at bounding box center [309, 282] width 97 height 26
click at [322, 285] on button "Continue" at bounding box center [309, 282] width 97 height 26
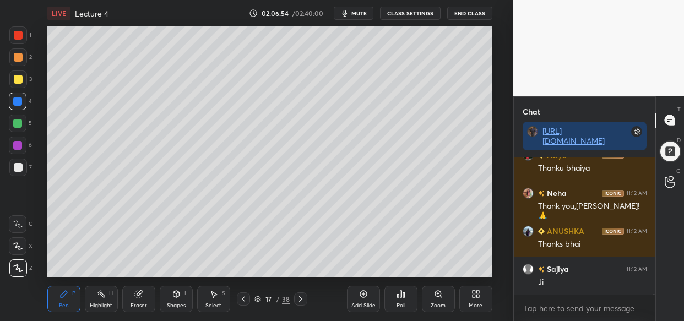
scroll to position [42218, 0]
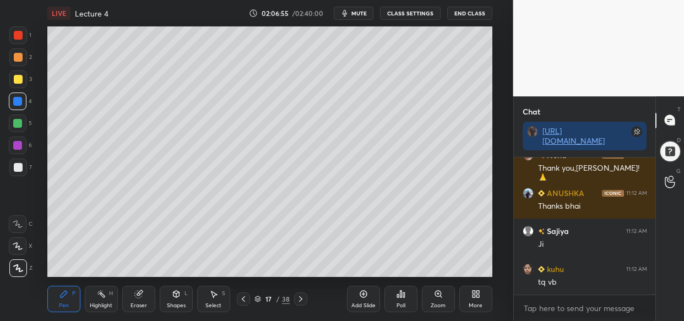
click at [465, 13] on button "End Class" at bounding box center [469, 13] width 45 height 13
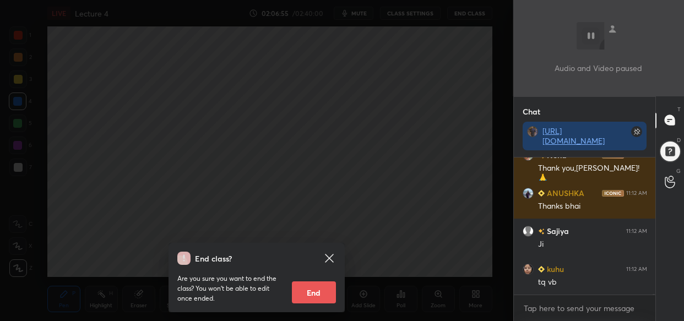
scroll to position [42256, 0]
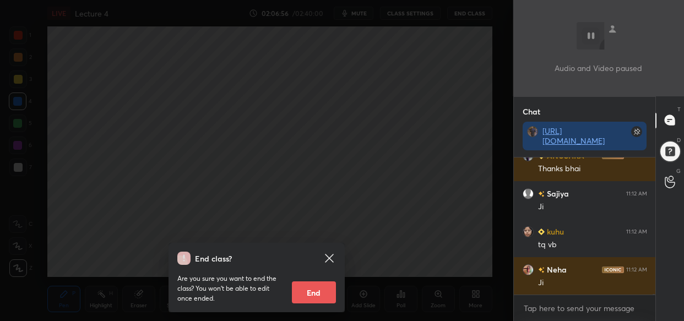
drag, startPoint x: 315, startPoint y: 291, endPoint x: 324, endPoint y: 286, distance: 10.8
click at [316, 290] on button "End" at bounding box center [314, 292] width 44 height 22
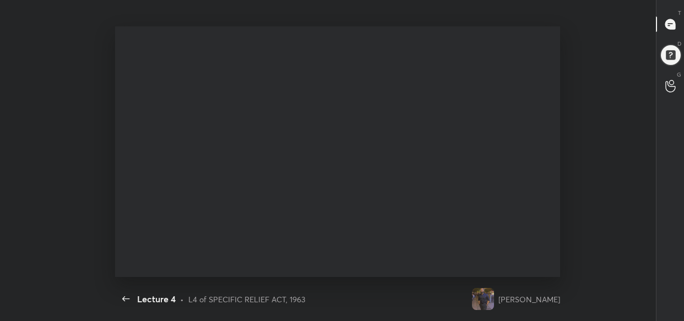
scroll to position [0, 0]
